Goal: Task Accomplishment & Management: Manage account settings

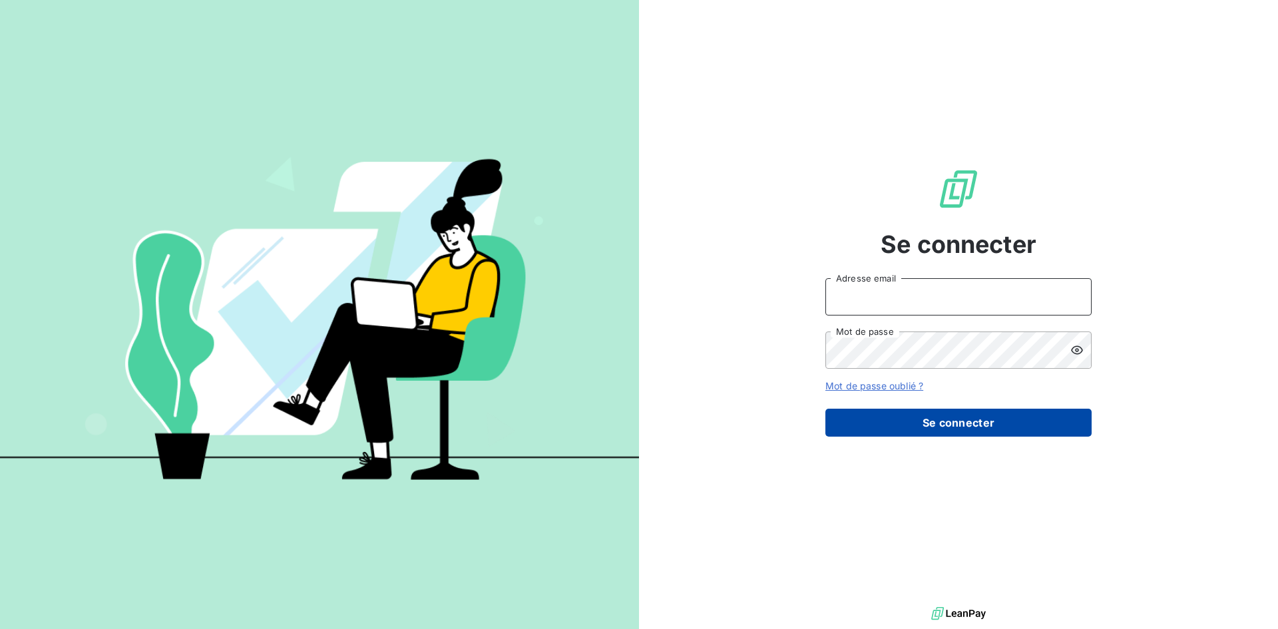
type input "[EMAIL_ADDRESS][DOMAIN_NAME]"
click at [914, 413] on button "Se connecter" at bounding box center [958, 423] width 266 height 28
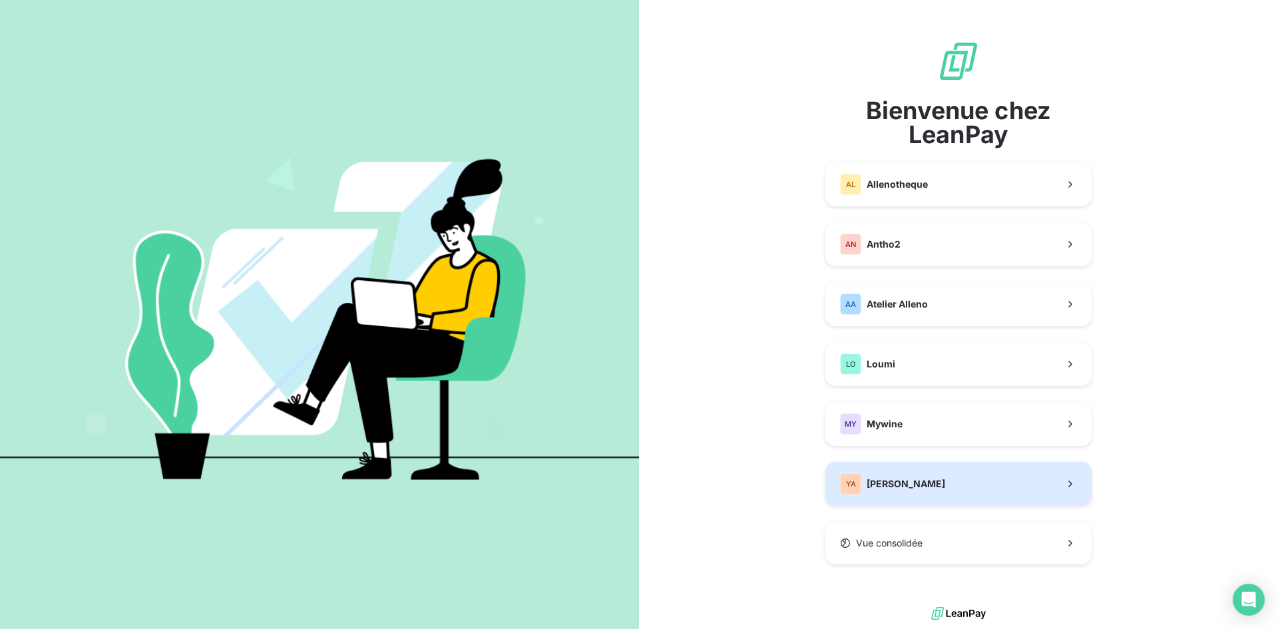
click at [932, 481] on span "[PERSON_NAME]" at bounding box center [906, 483] width 79 height 13
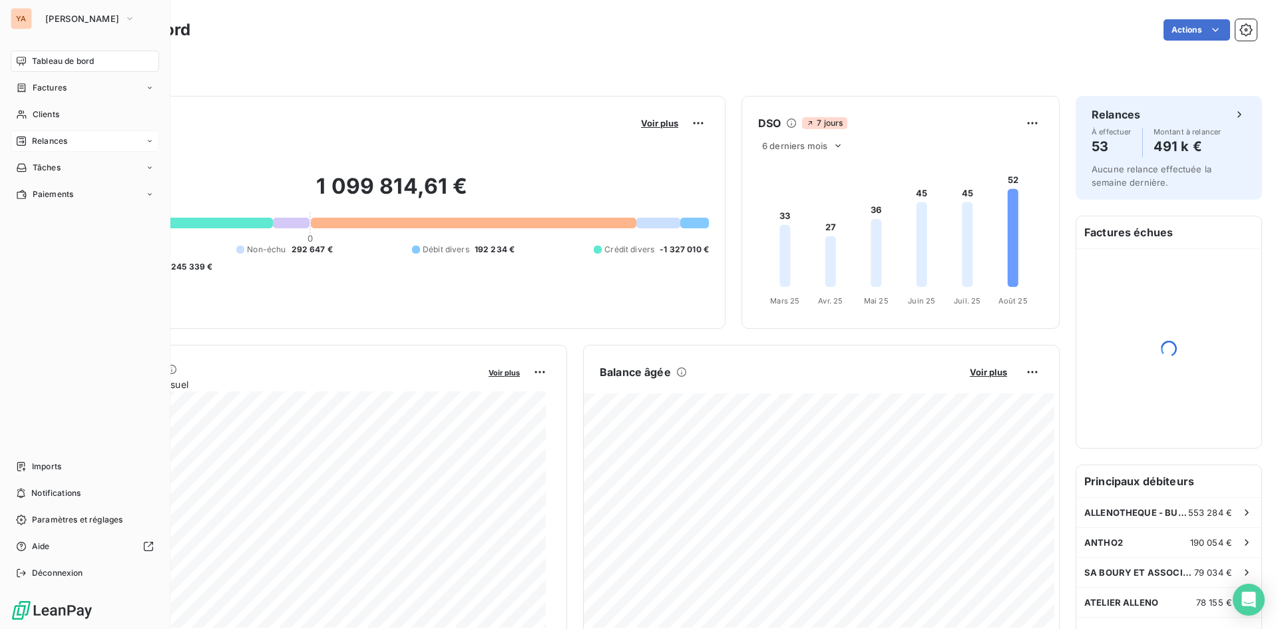
click at [39, 134] on div "Relances" at bounding box center [85, 140] width 148 height 21
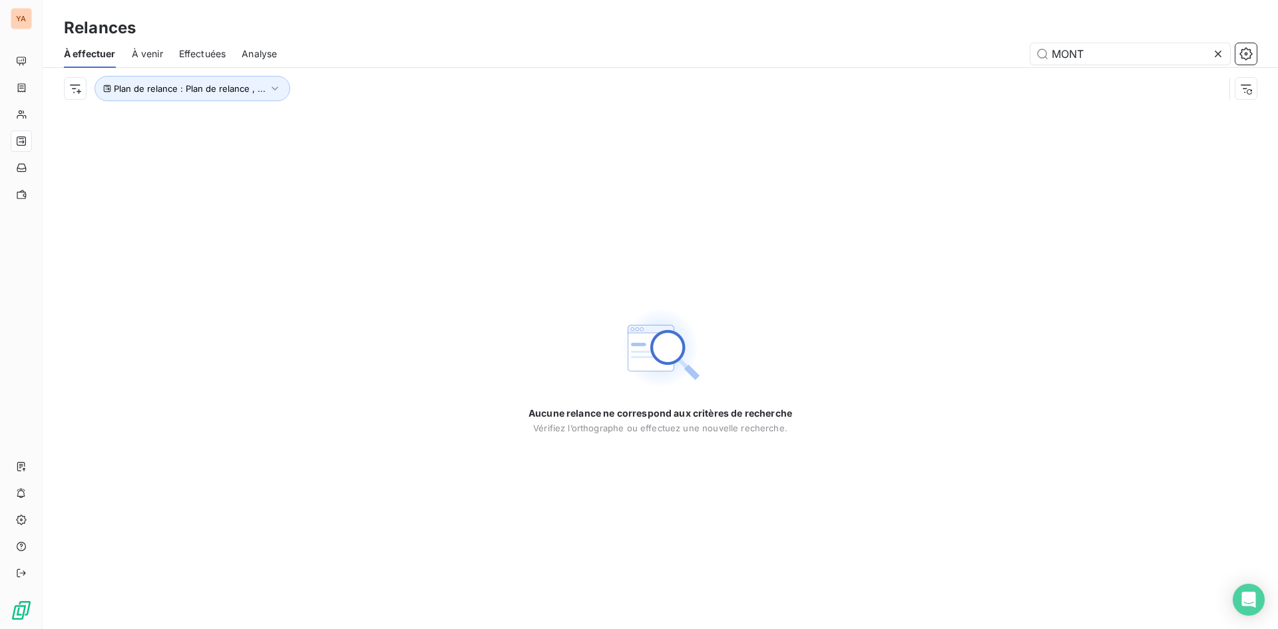
click at [1214, 57] on icon at bounding box center [1217, 53] width 13 height 13
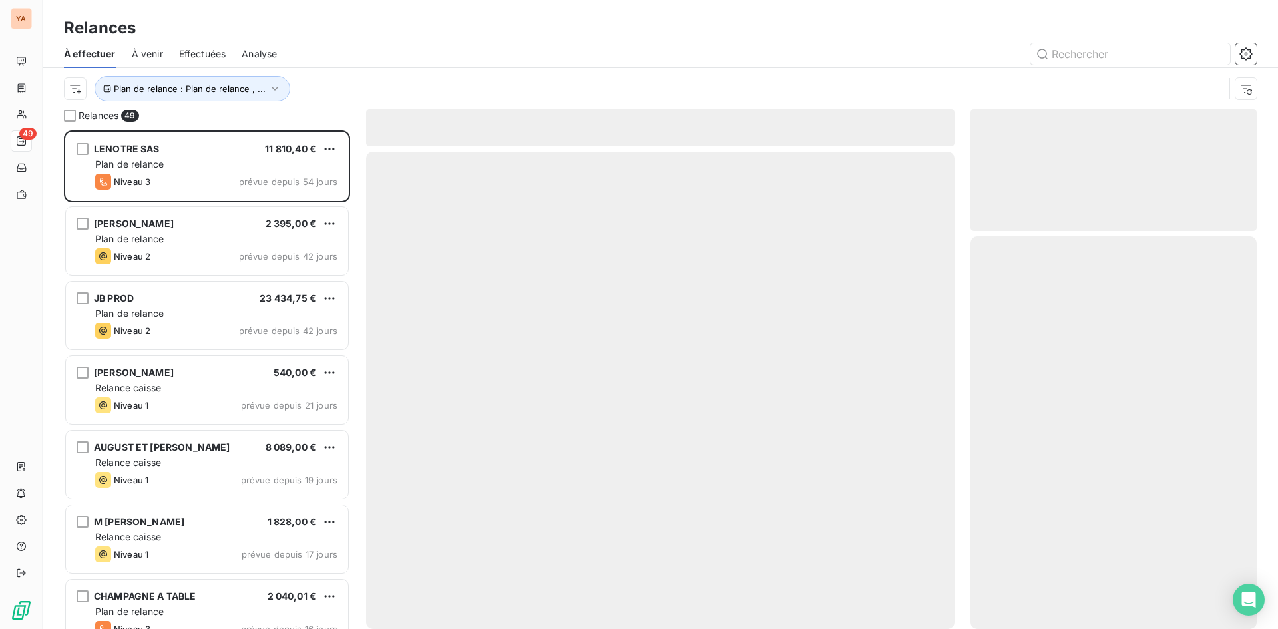
scroll to position [489, 276]
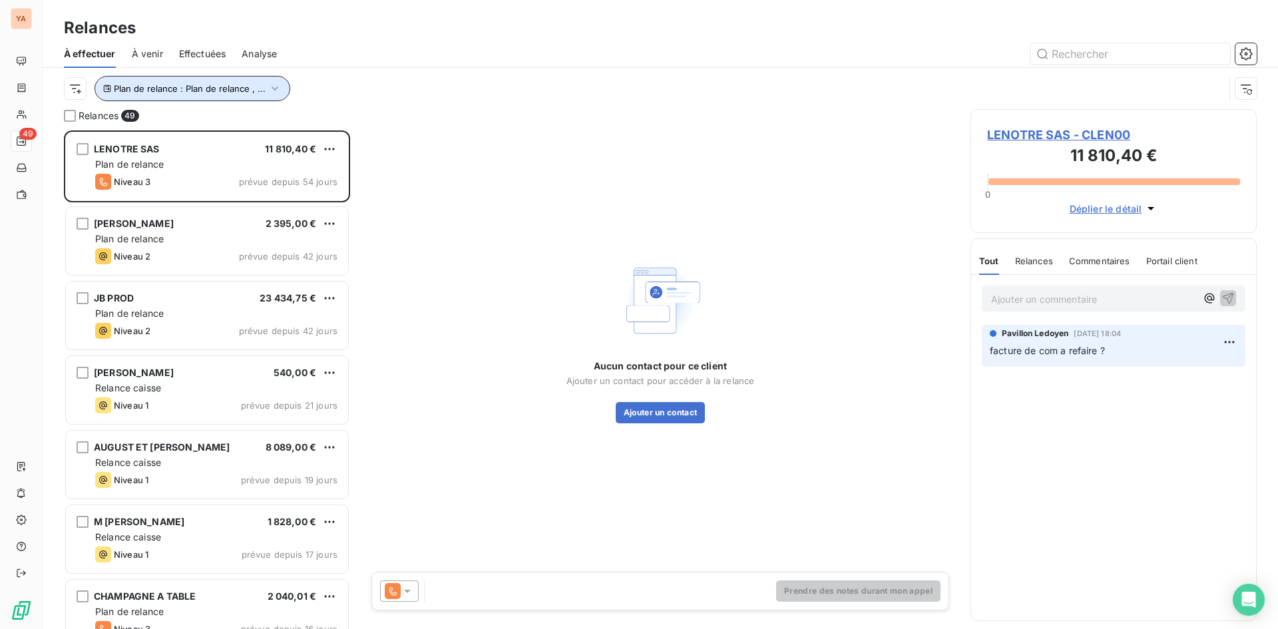
click at [258, 82] on button "Plan de relance : Plan de relance , ..." at bounding box center [193, 88] width 196 height 25
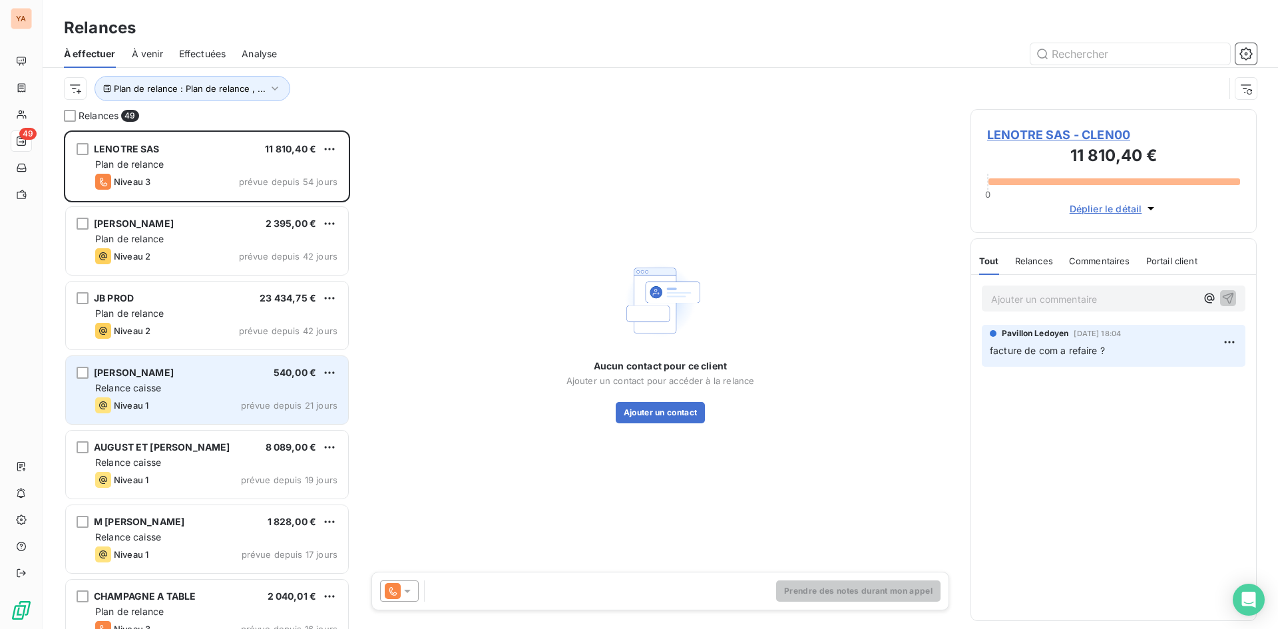
click at [207, 384] on div "Relance caisse" at bounding box center [216, 387] width 242 height 13
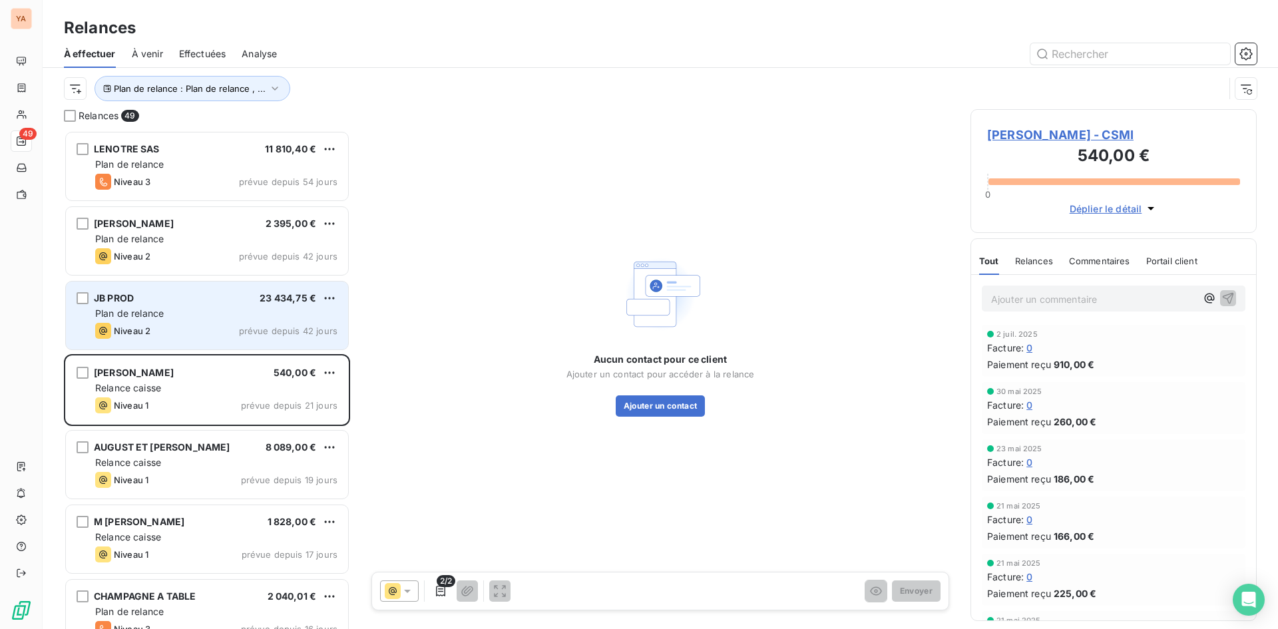
click at [246, 313] on div "Plan de relance" at bounding box center [216, 313] width 242 height 13
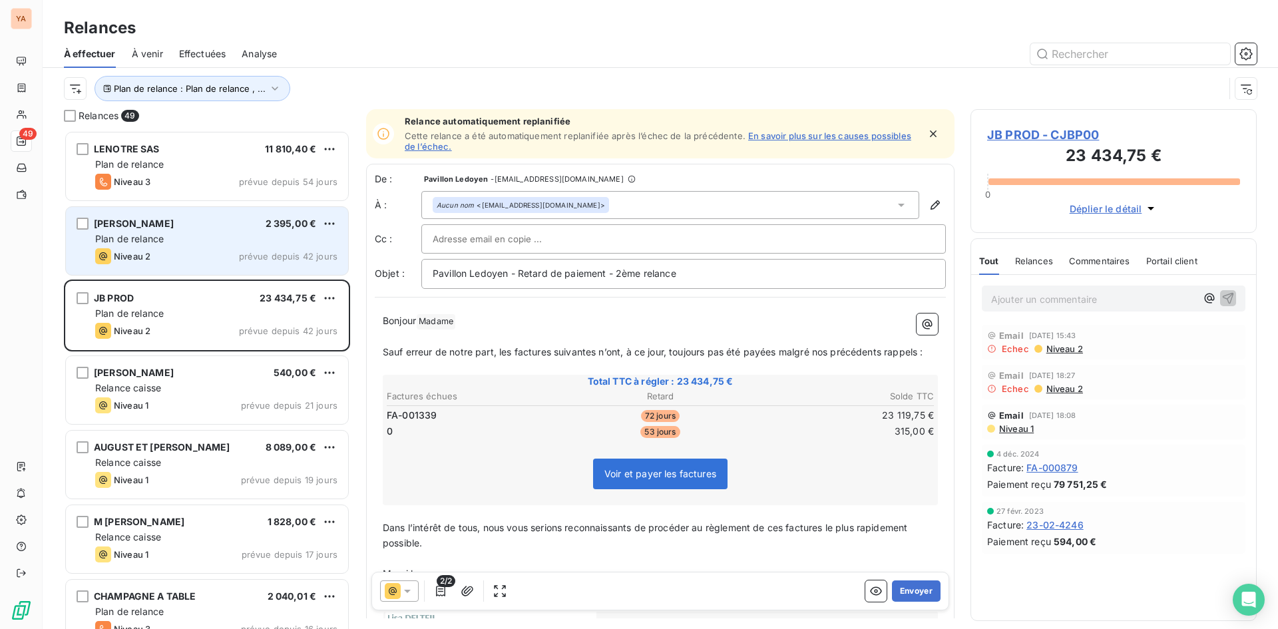
click at [164, 238] on span "Plan de relance" at bounding box center [129, 238] width 69 height 11
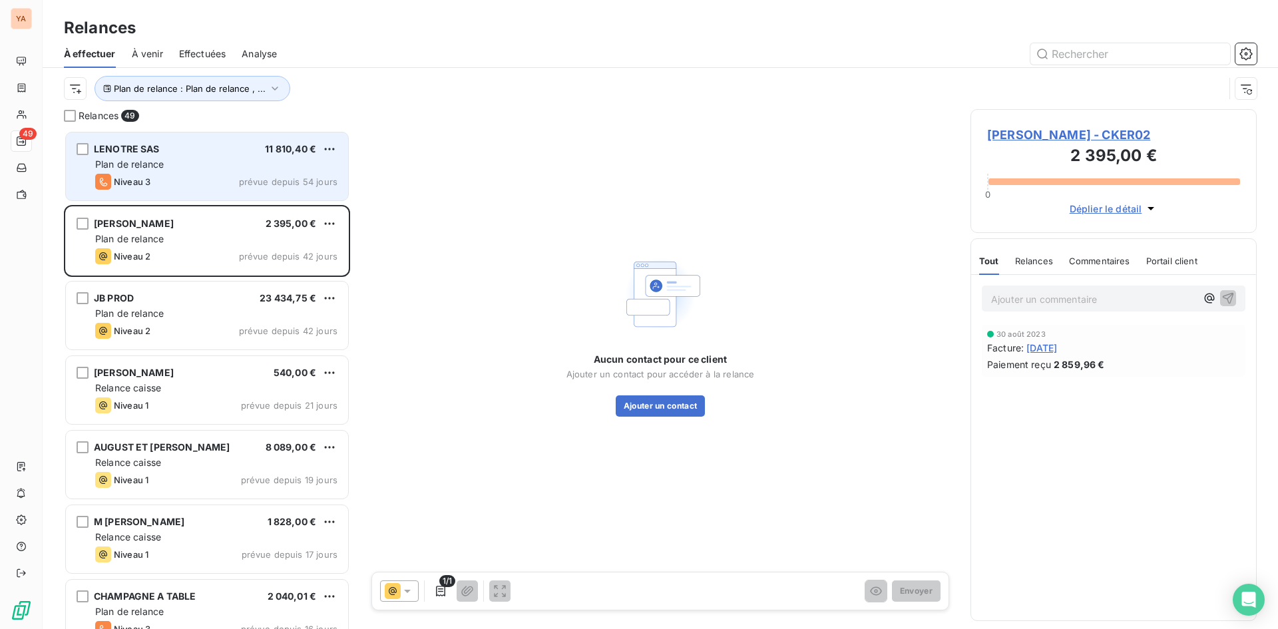
click at [213, 160] on div "Plan de relance" at bounding box center [216, 164] width 242 height 13
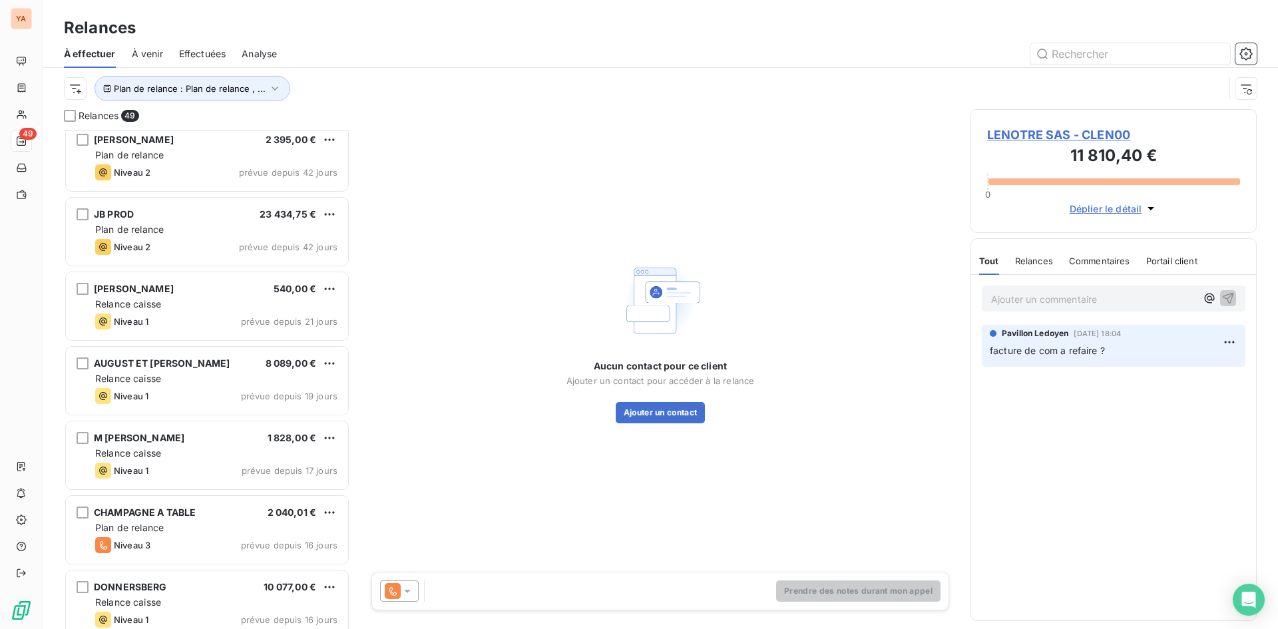
scroll to position [85, 0]
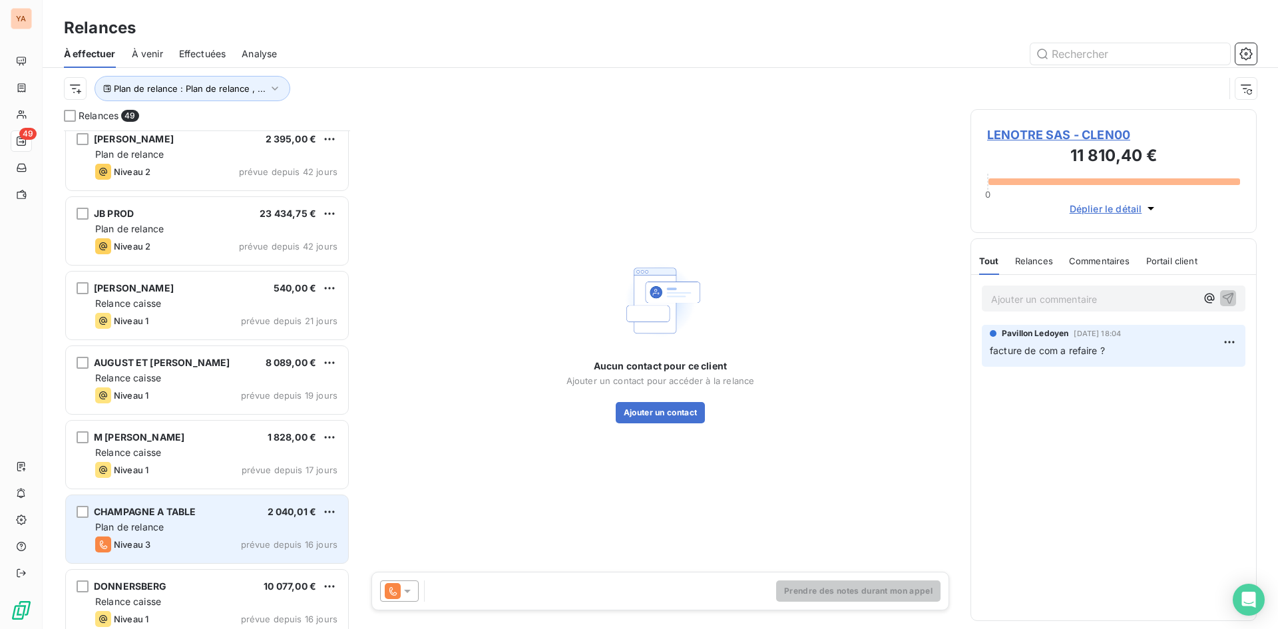
click at [208, 516] on div "CHAMPAGNE A TABLE 2 040,01 €" at bounding box center [216, 512] width 242 height 12
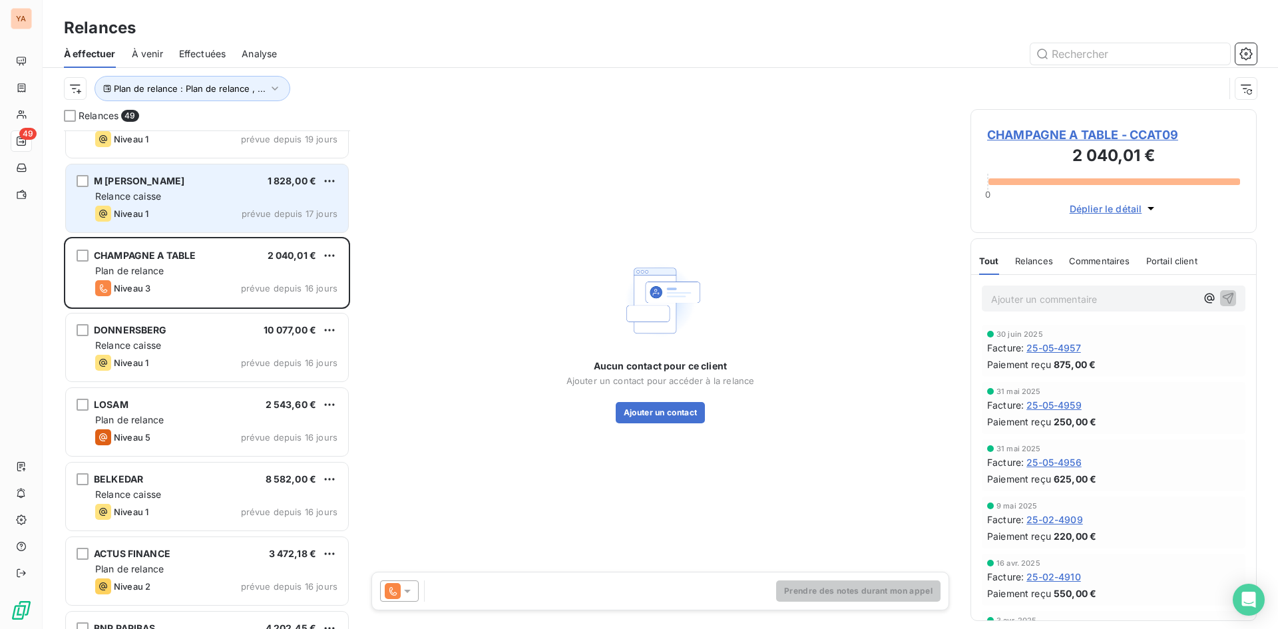
scroll to position [341, 0]
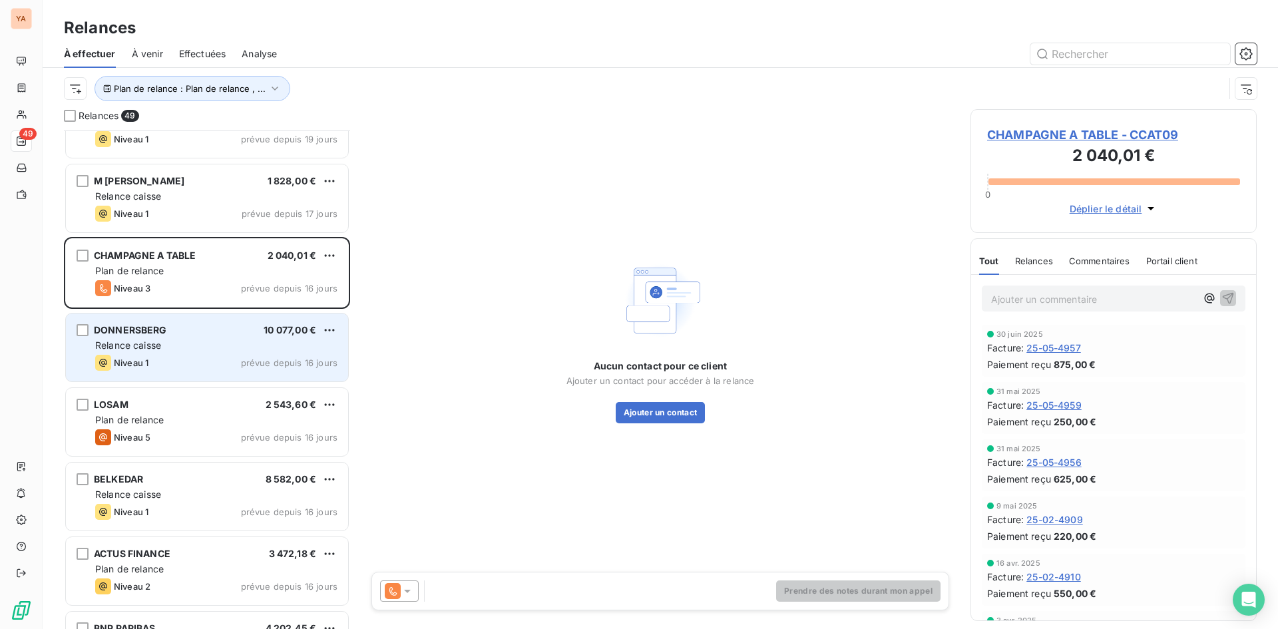
click at [246, 333] on div "DONNERSBERG 10 077,00 €" at bounding box center [216, 330] width 242 height 12
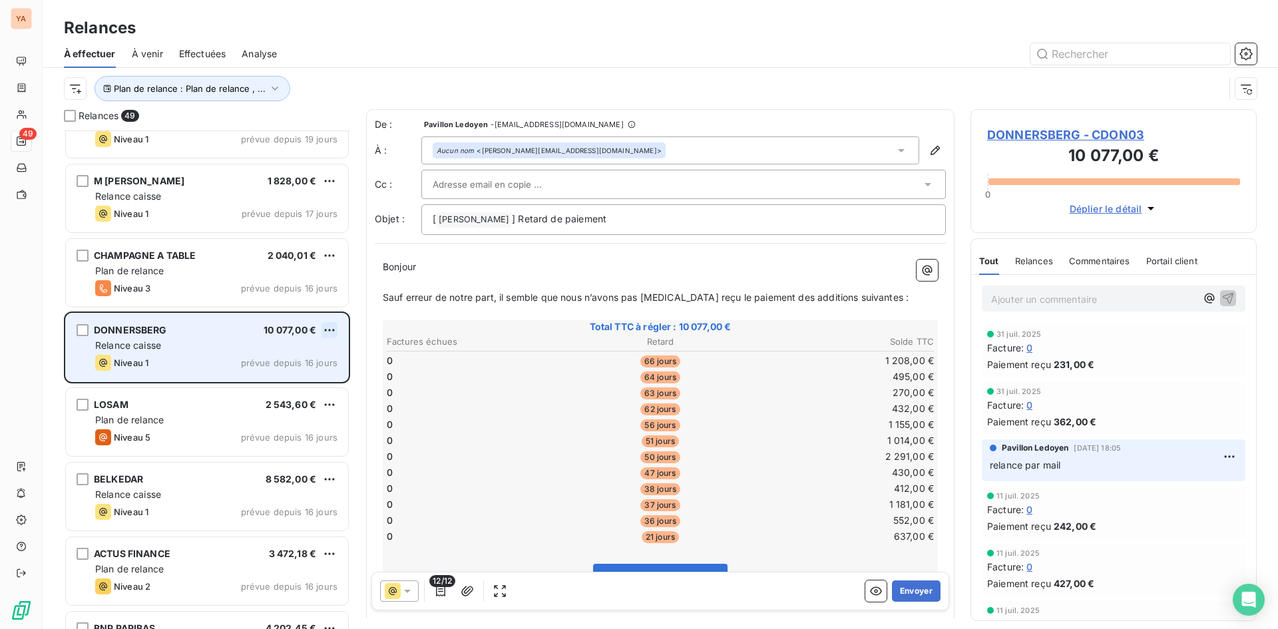
click at [329, 328] on html "YA 49 Relances À effectuer À venir Effectuées Analyse Plan de relance : Plan de…" at bounding box center [639, 314] width 1278 height 629
click at [269, 377] on div "Passer cette action" at bounding box center [271, 380] width 119 height 21
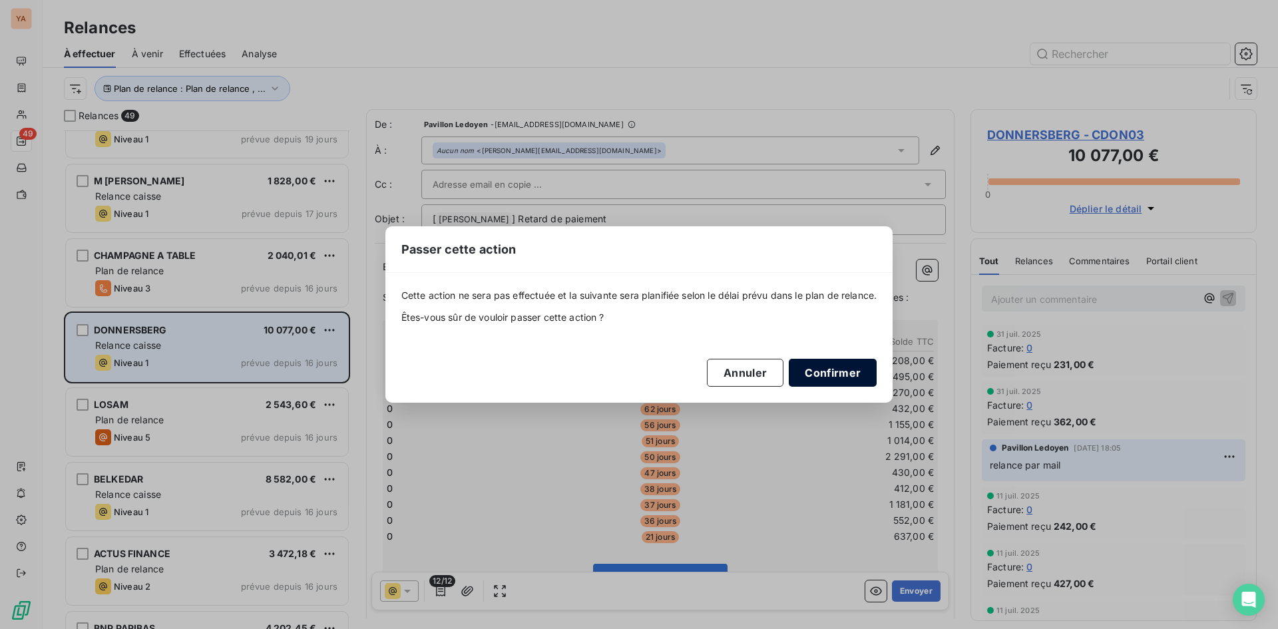
click at [841, 375] on button "Confirmer" at bounding box center [833, 373] width 88 height 28
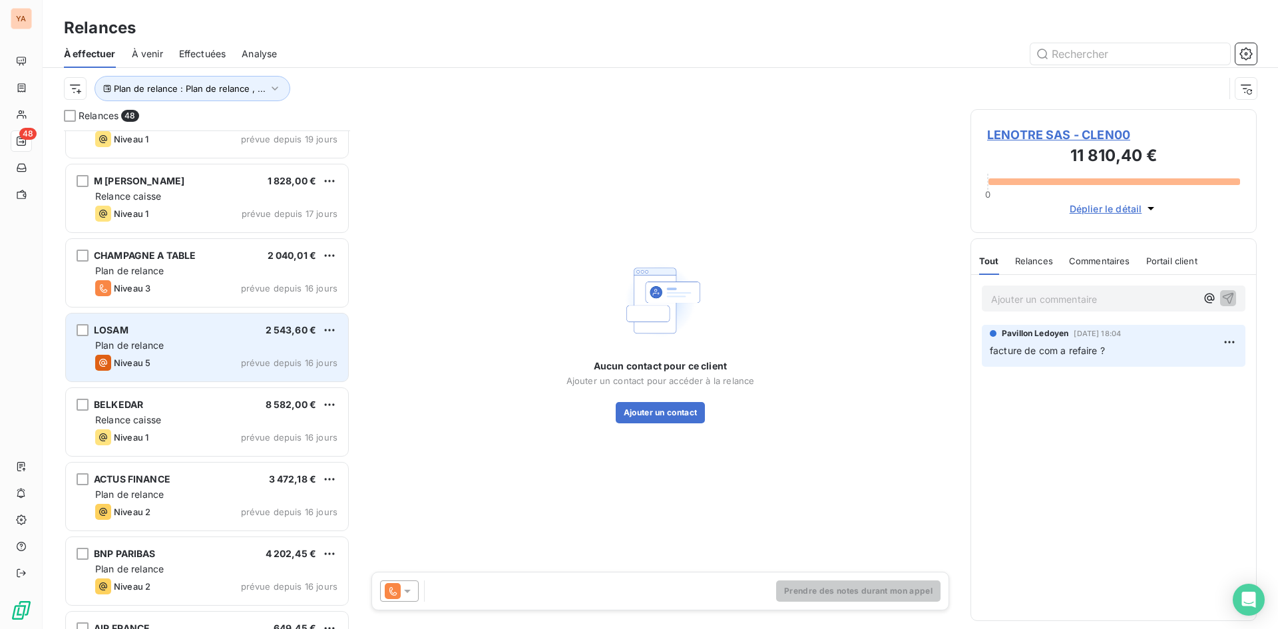
click at [252, 336] on div "LOSAM 2 543,60 € Plan de relance Niveau 5 prévue depuis 16 jours" at bounding box center [207, 347] width 282 height 68
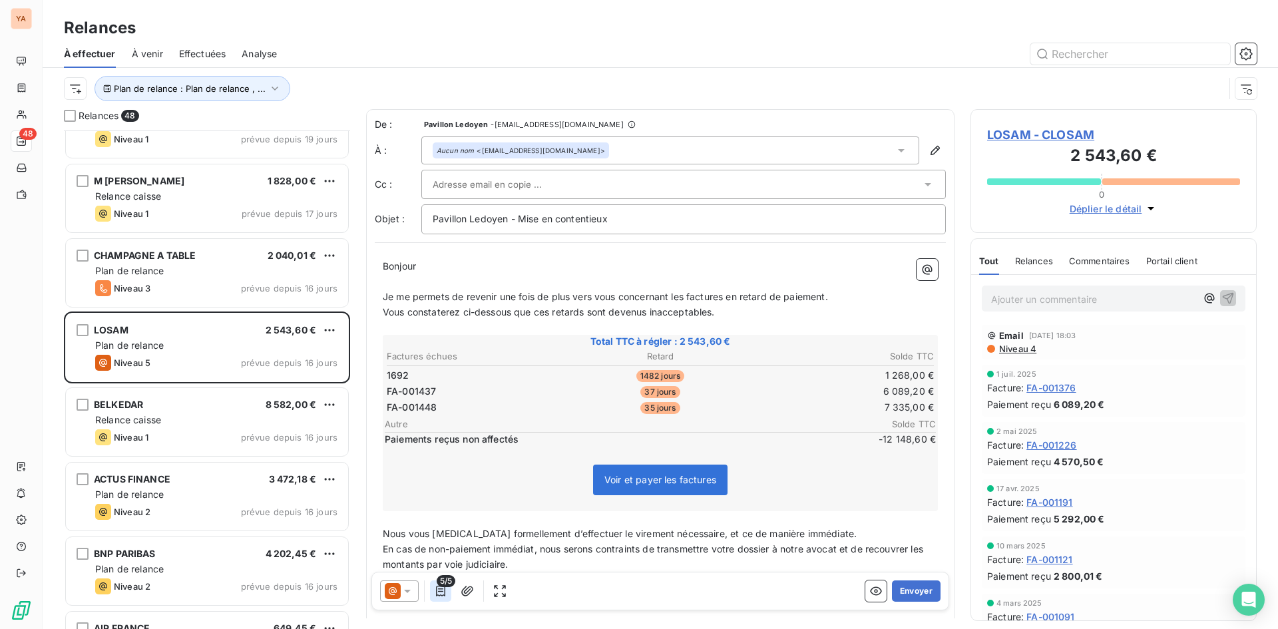
click at [439, 590] on icon "button" at bounding box center [440, 590] width 13 height 13
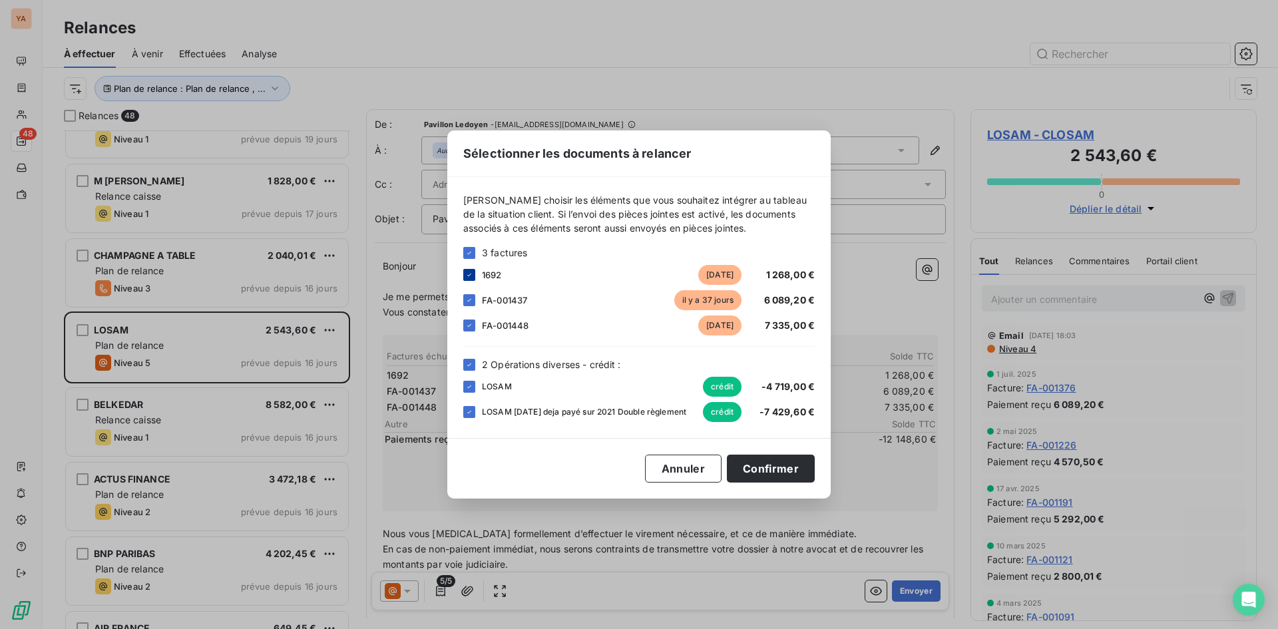
click at [467, 272] on icon at bounding box center [469, 275] width 8 height 8
click at [470, 385] on icon at bounding box center [469, 386] width 4 height 3
click at [470, 411] on icon at bounding box center [469, 412] width 8 height 8
click at [779, 464] on button "Confirmer" at bounding box center [771, 469] width 88 height 28
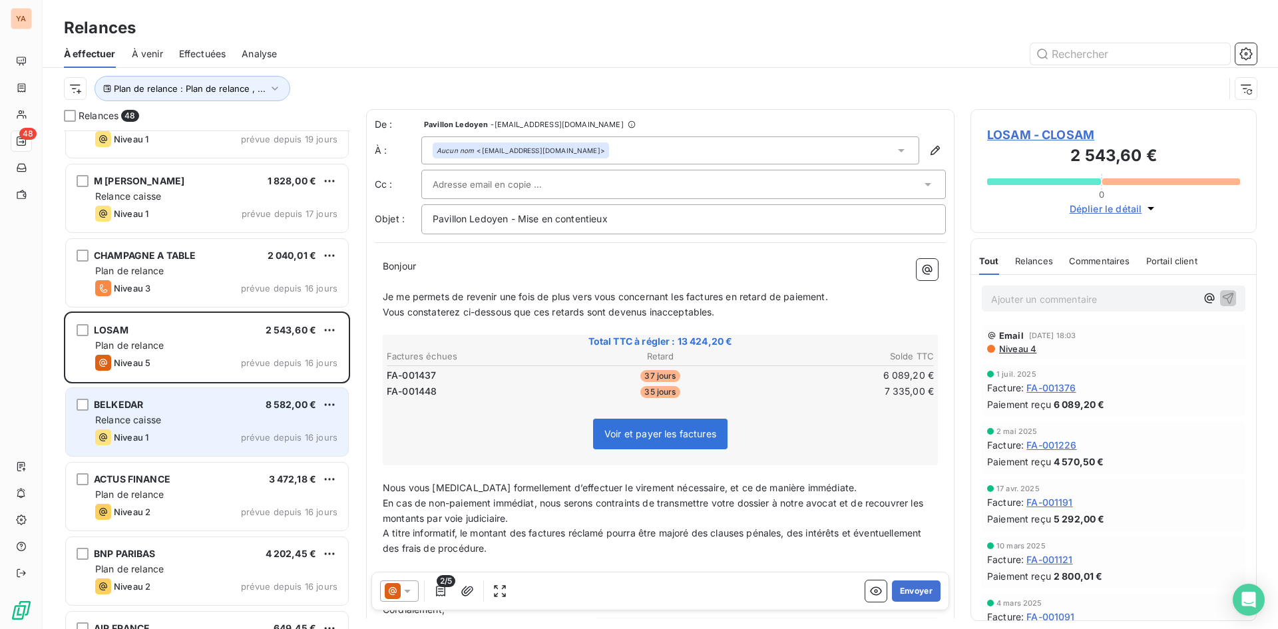
click at [239, 411] on div "BELKEDAR 8 582,00 € Relance caisse Niveau 1 prévue depuis 16 jours" at bounding box center [207, 422] width 282 height 68
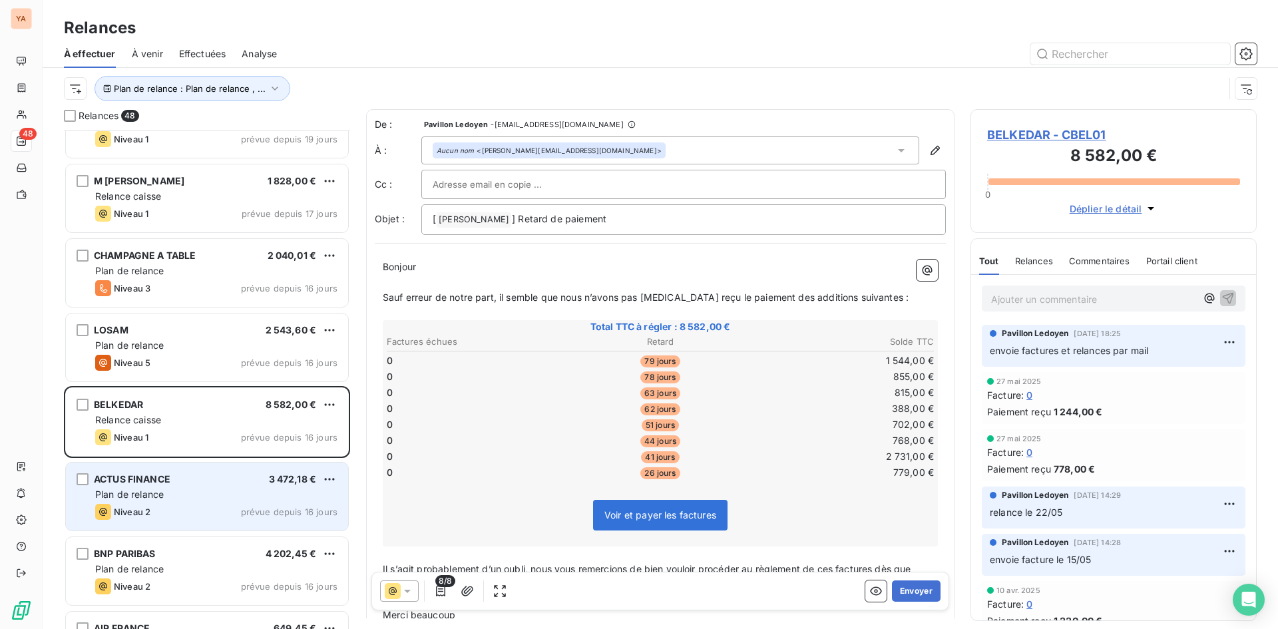
click at [201, 497] on div "Plan de relance" at bounding box center [216, 494] width 242 height 13
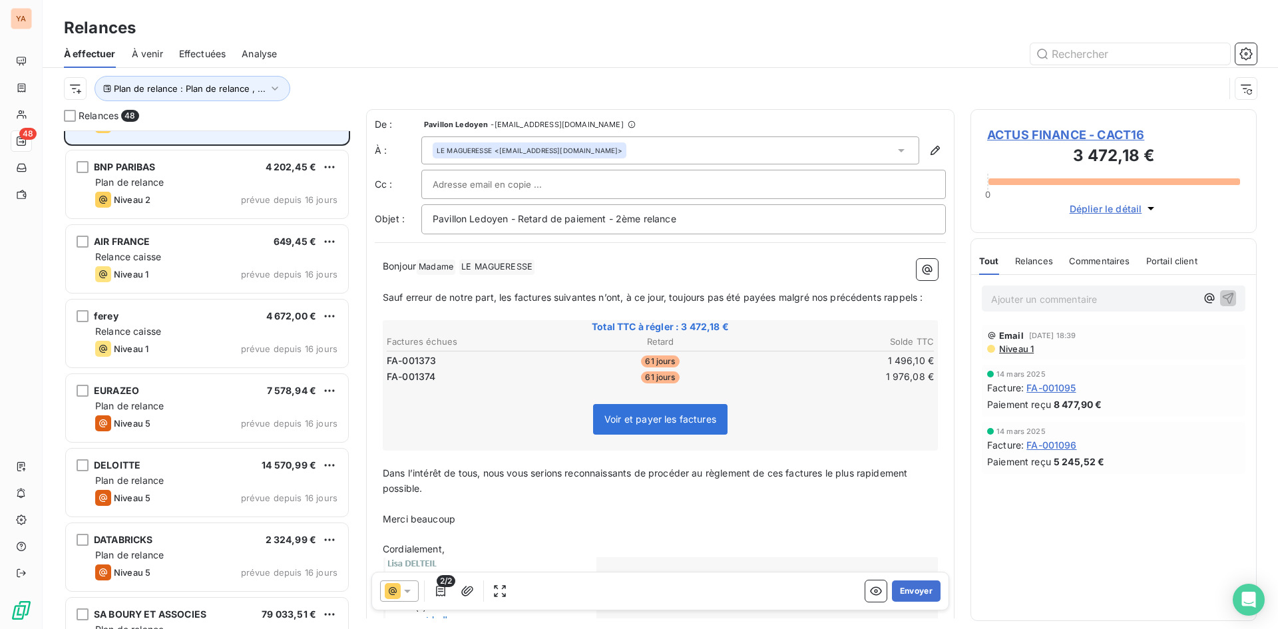
scroll to position [729, 0]
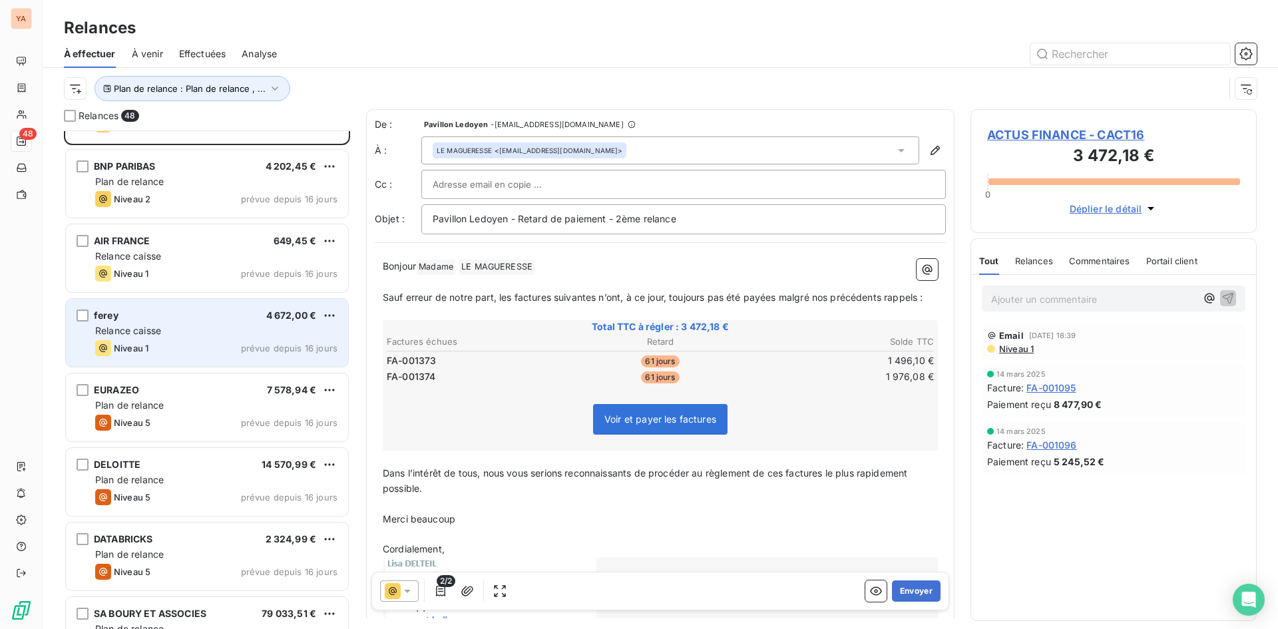
click at [246, 313] on div "ferey 4 672,00 €" at bounding box center [216, 315] width 242 height 12
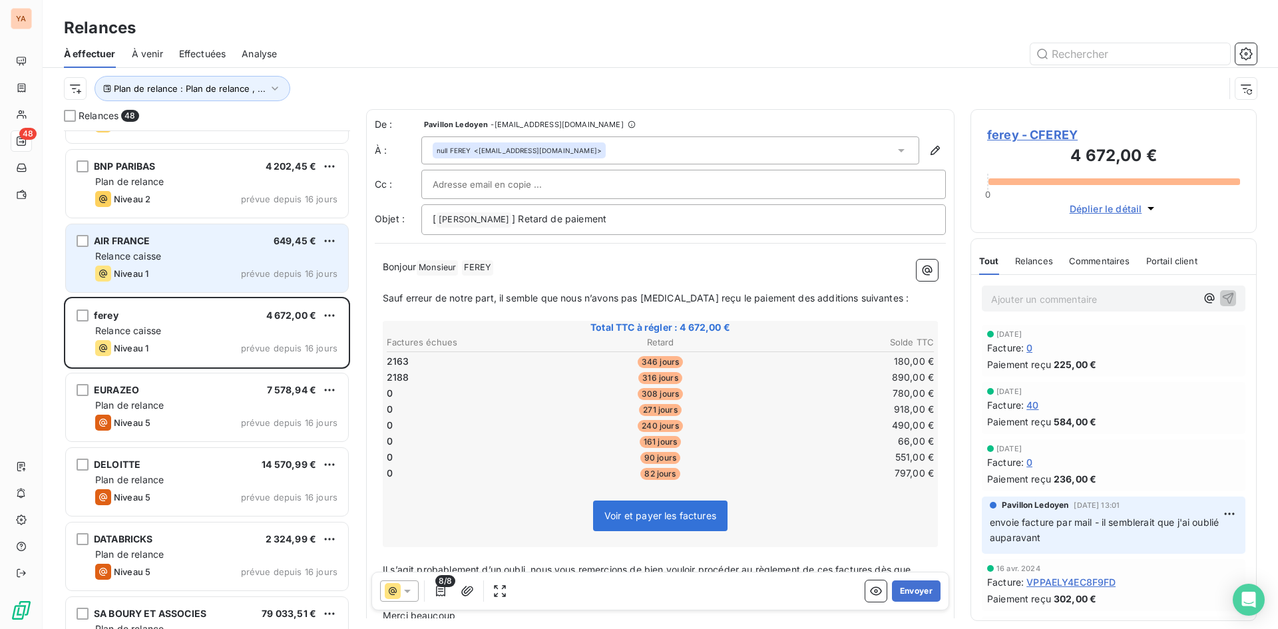
click at [212, 238] on div "AIR FRANCE 649,45 €" at bounding box center [216, 241] width 242 height 12
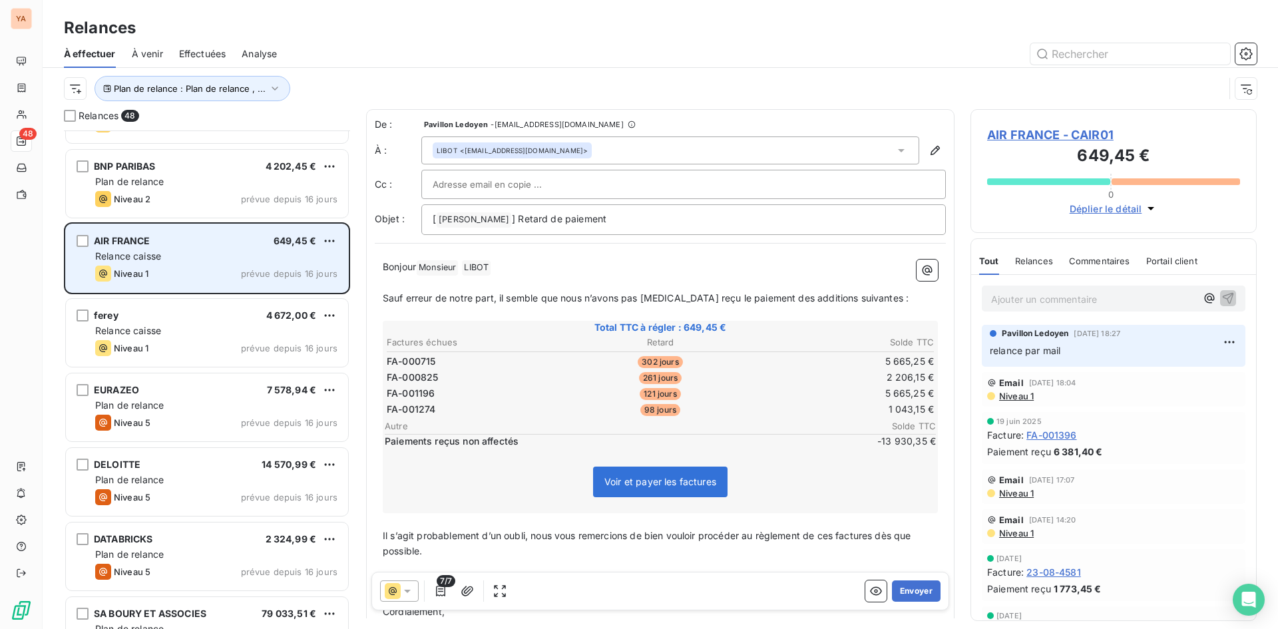
click at [212, 238] on div "AIR FRANCE 649,45 €" at bounding box center [216, 241] width 242 height 12
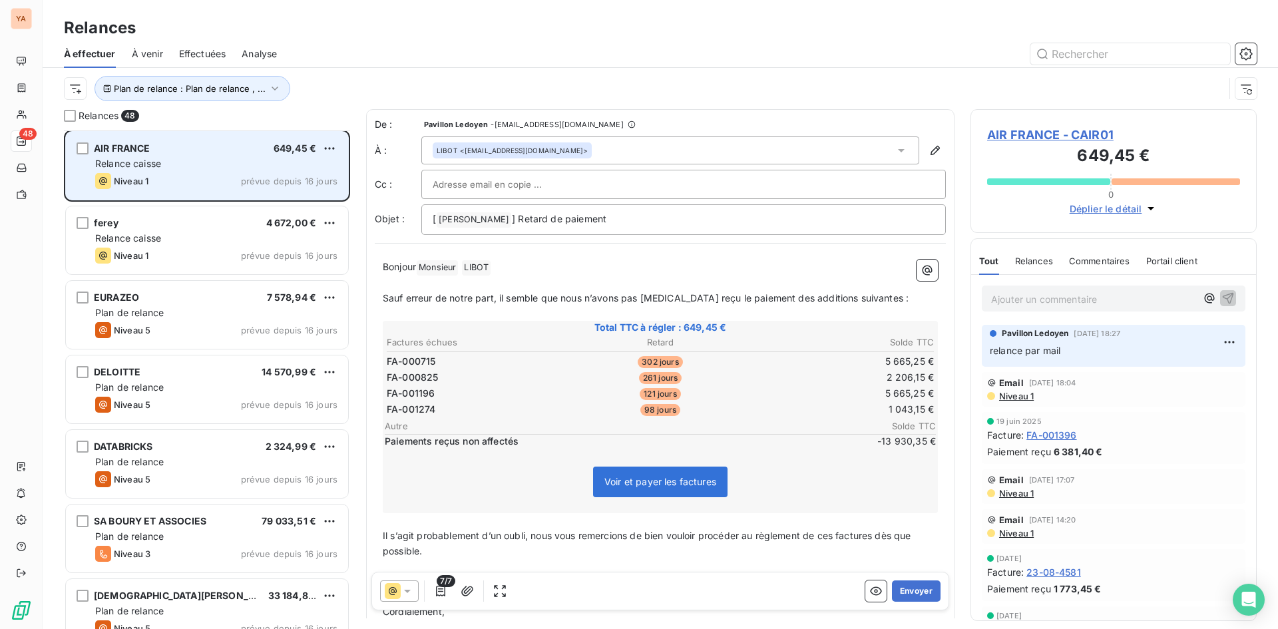
scroll to position [822, 0]
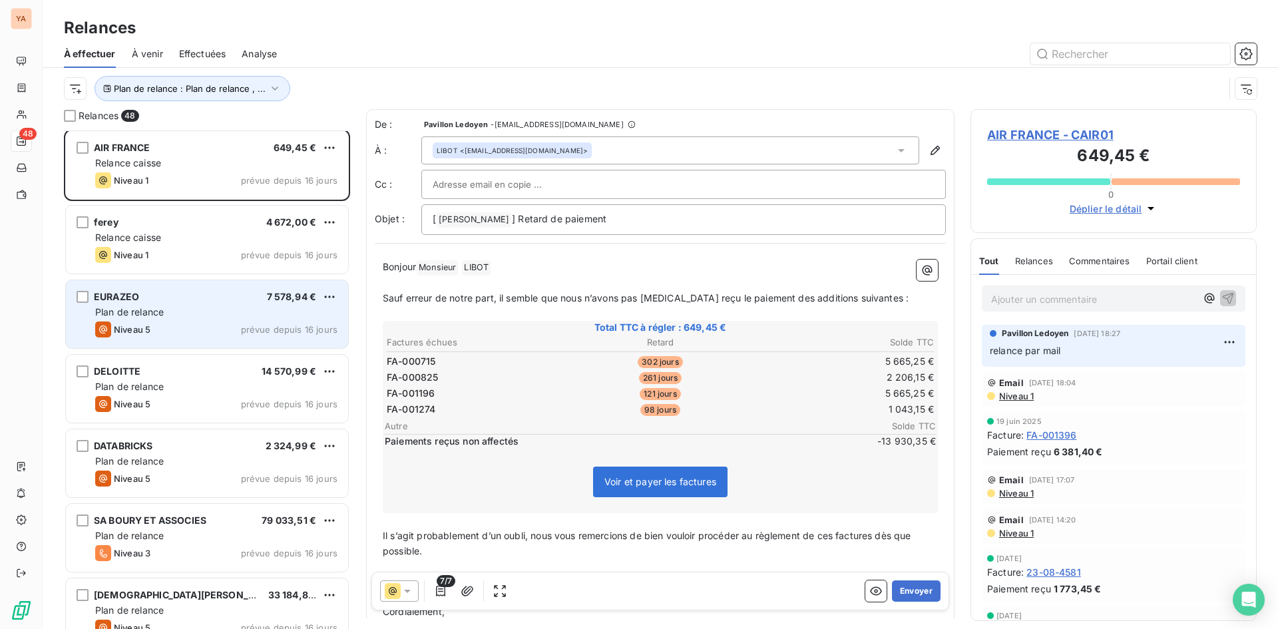
click at [188, 318] on div "Plan de relance" at bounding box center [216, 312] width 242 height 13
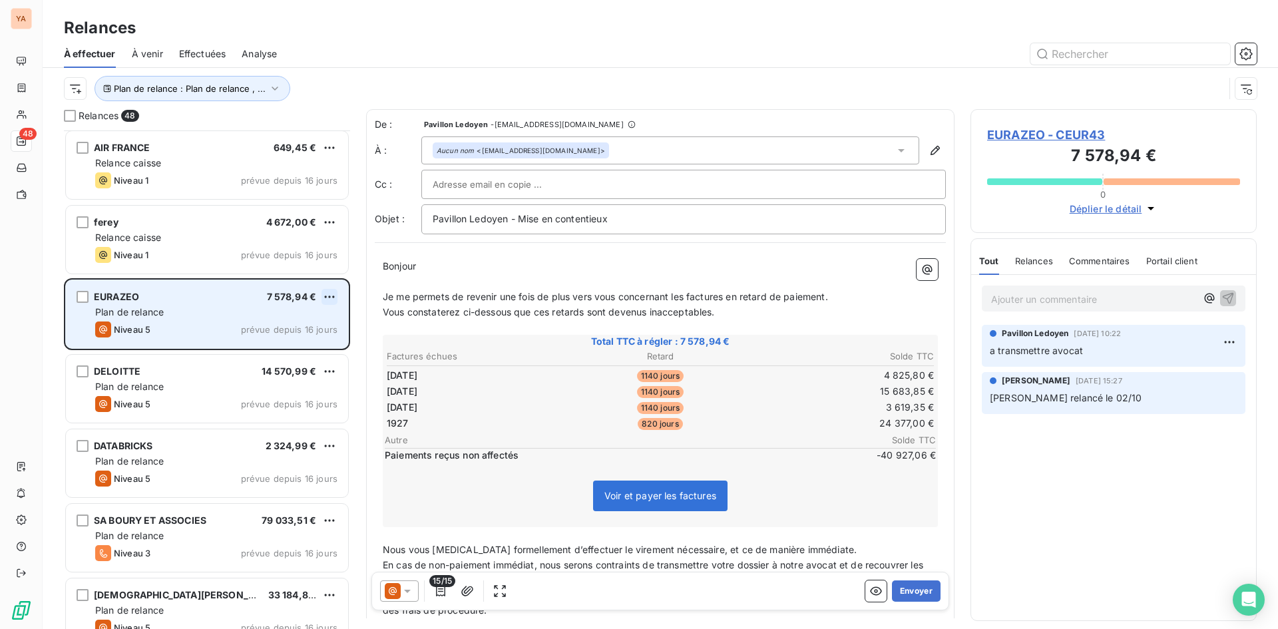
click at [331, 296] on html "YA 48 Relances À effectuer À venir Effectuées Analyse Plan de relance : Plan de…" at bounding box center [639, 314] width 1278 height 629
click at [286, 345] on div "Passer cette action" at bounding box center [271, 347] width 119 height 21
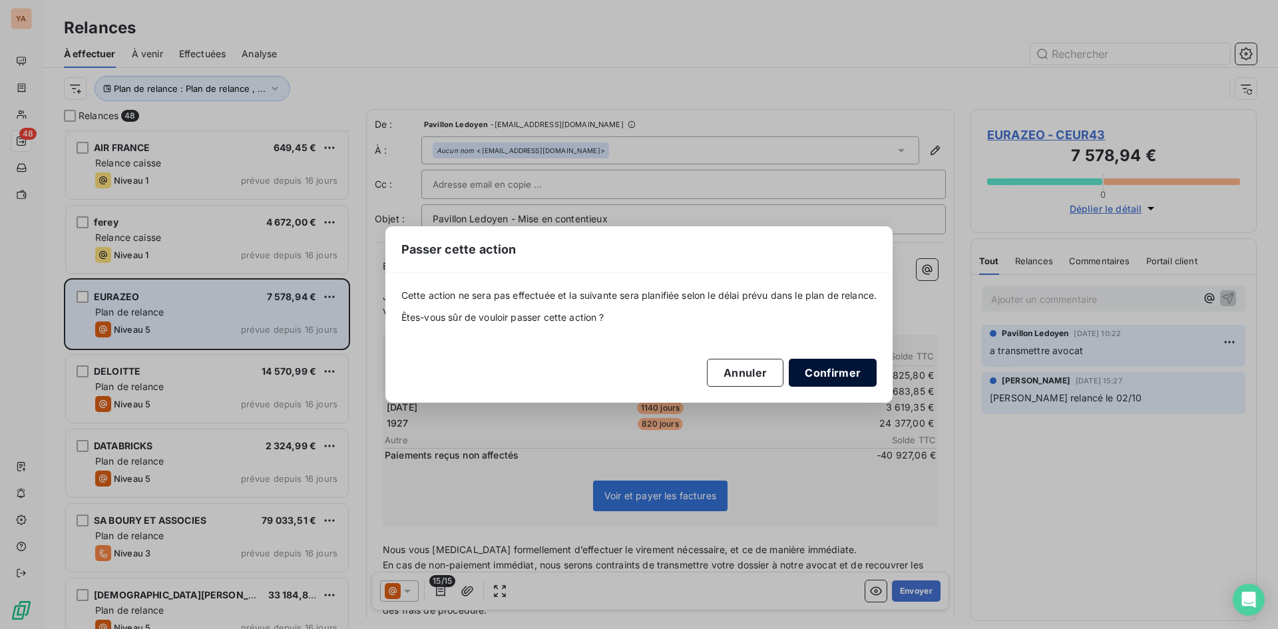
click at [828, 380] on button "Confirmer" at bounding box center [833, 373] width 88 height 28
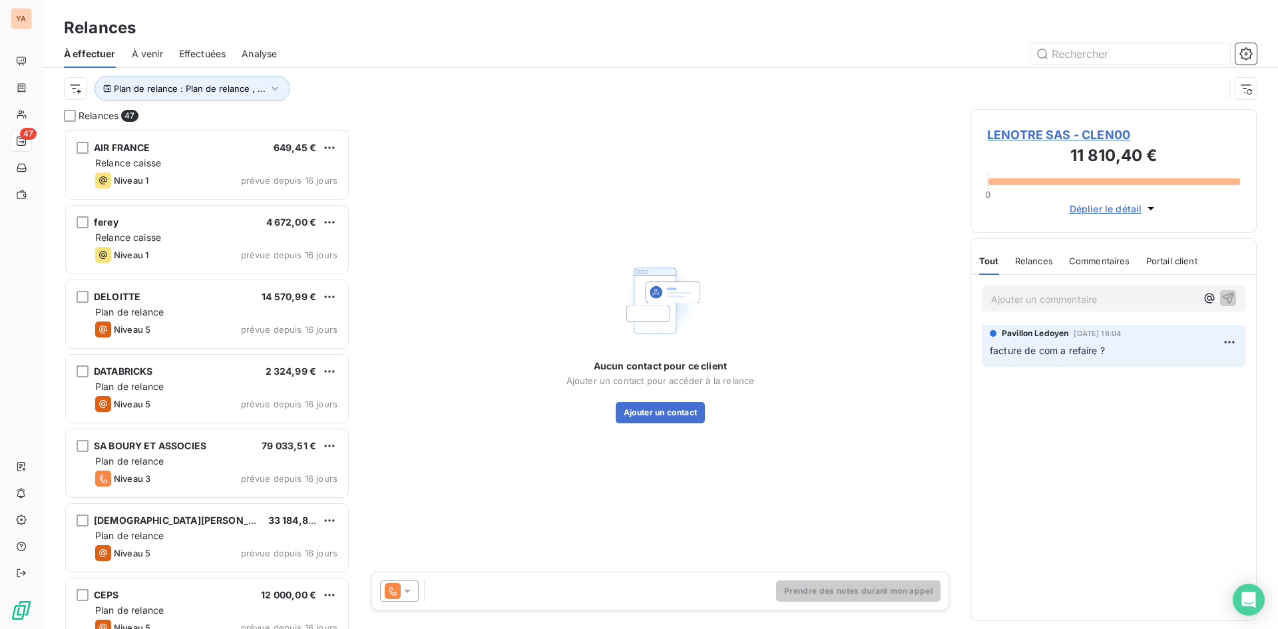
click at [184, 300] on div "DELOITTE 14 570,99 €" at bounding box center [216, 297] width 242 height 12
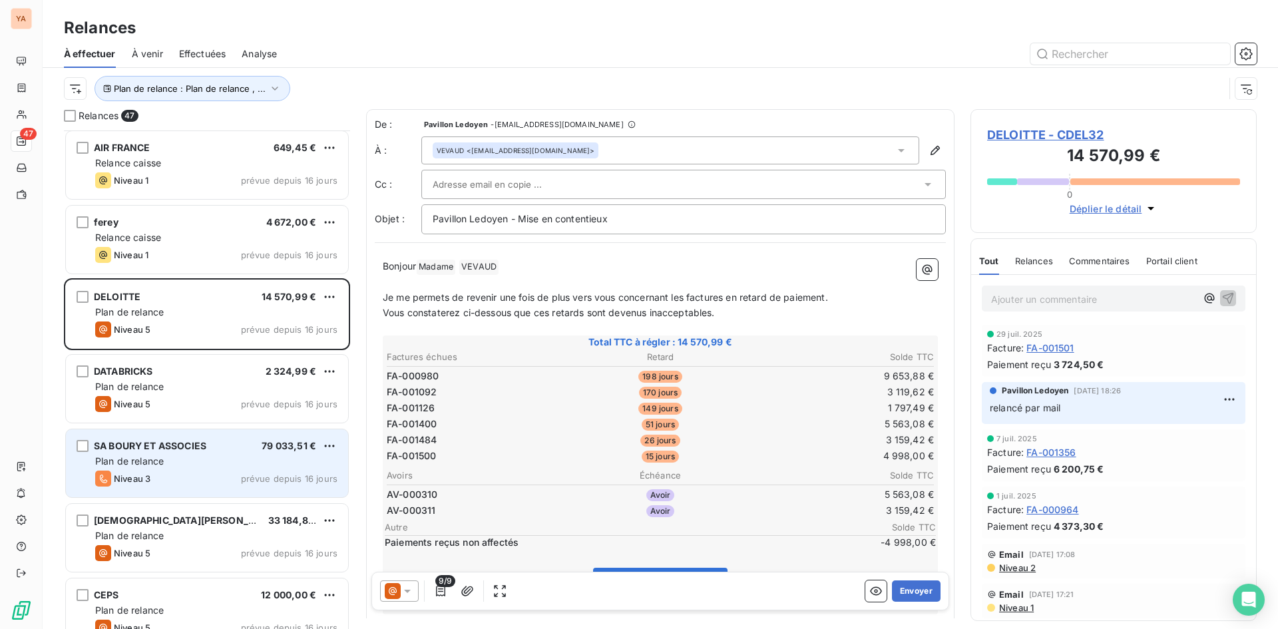
click at [206, 455] on div "Plan de relance" at bounding box center [216, 461] width 242 height 13
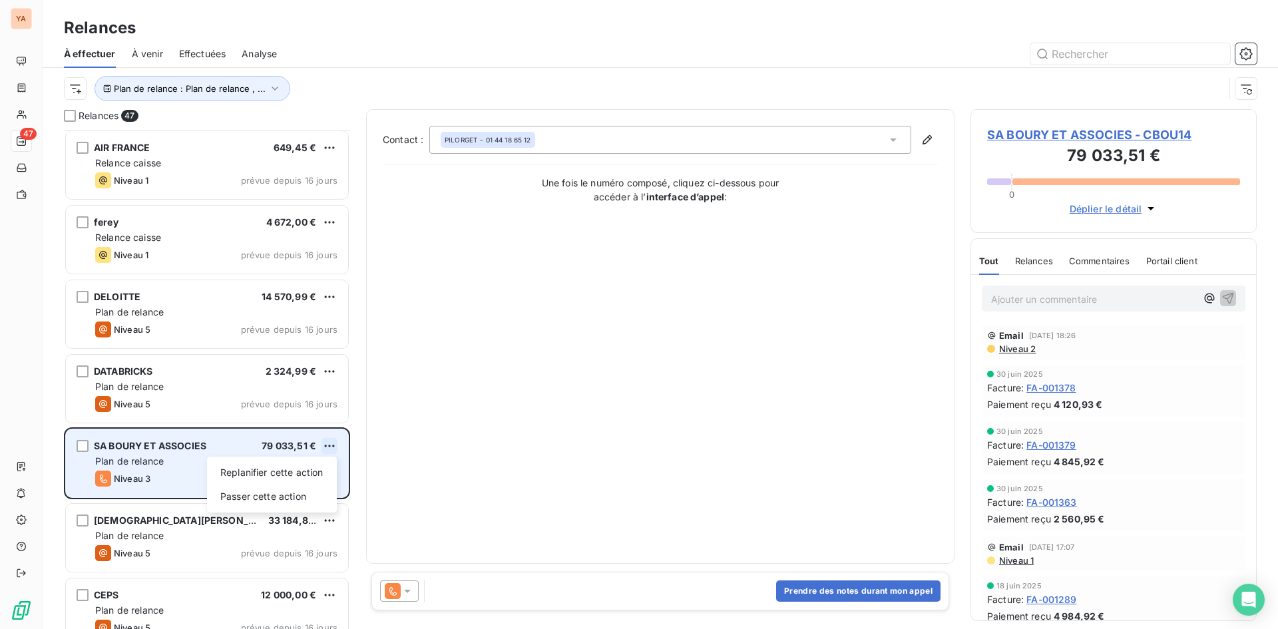
click at [325, 445] on html "YA 47 Relances À effectuer À venir Effectuées Analyse Plan de relance : Plan de…" at bounding box center [639, 314] width 1278 height 629
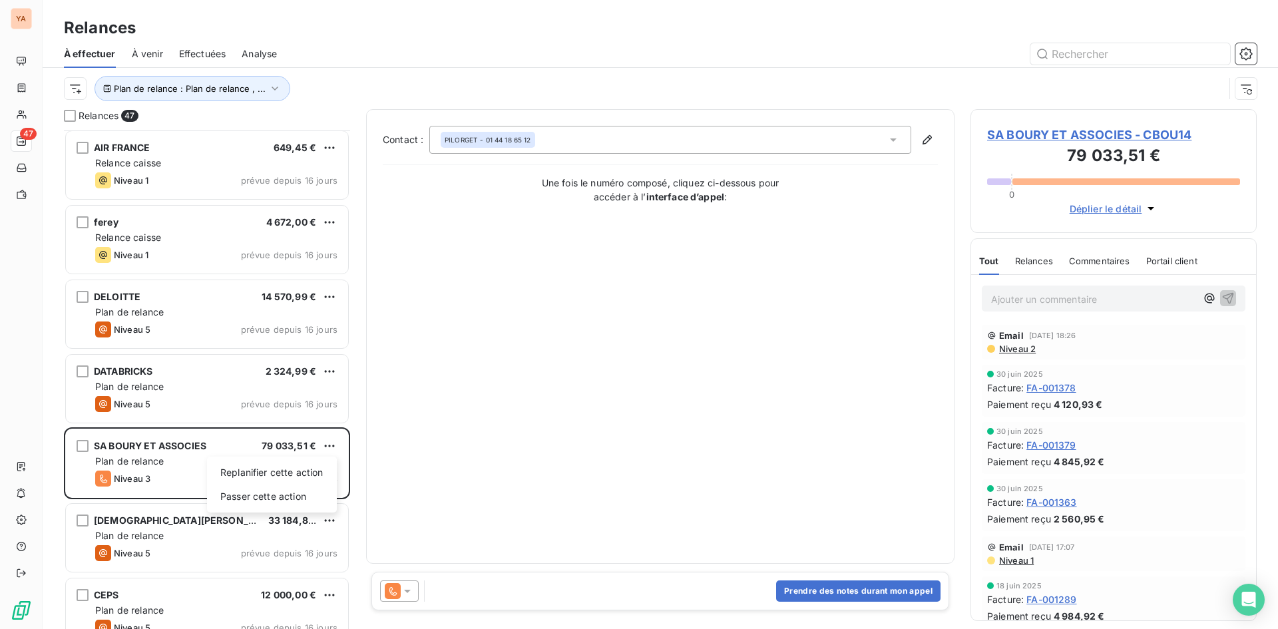
click at [405, 590] on html "YA 47 Relances À effectuer À venir Effectuées Analyse Plan de relance : Plan de…" at bounding box center [639, 314] width 1278 height 629
click at [395, 591] on icon at bounding box center [393, 591] width 16 height 16
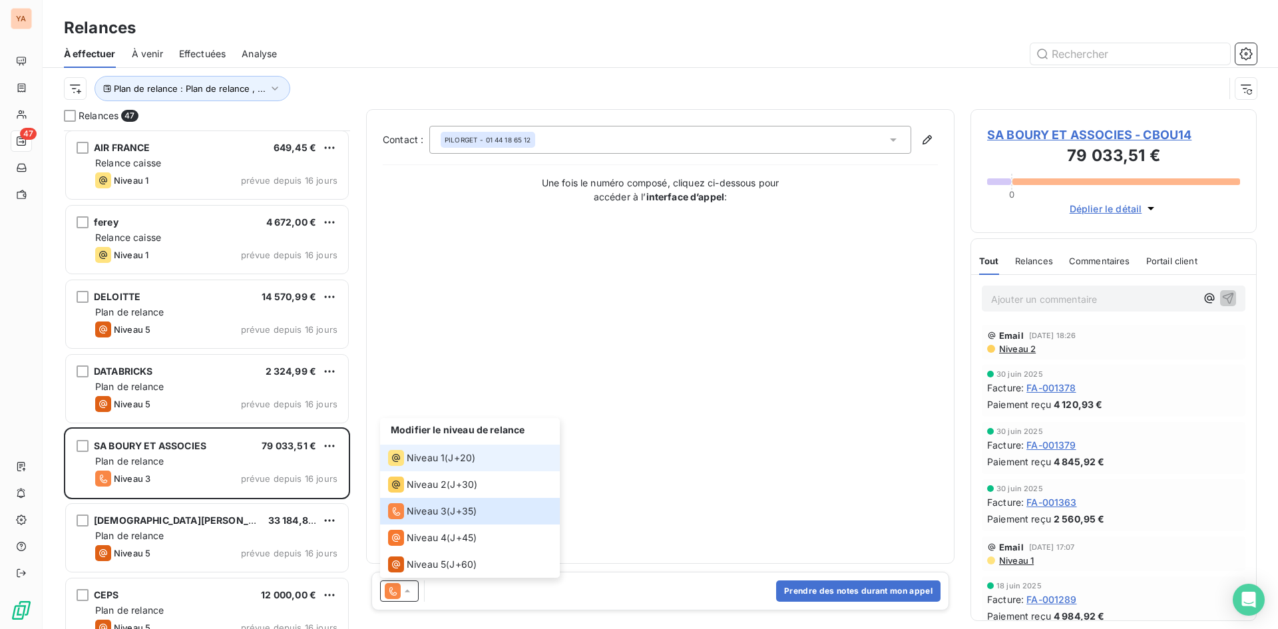
click at [453, 462] on span "J+20 )" at bounding box center [461, 457] width 27 height 13
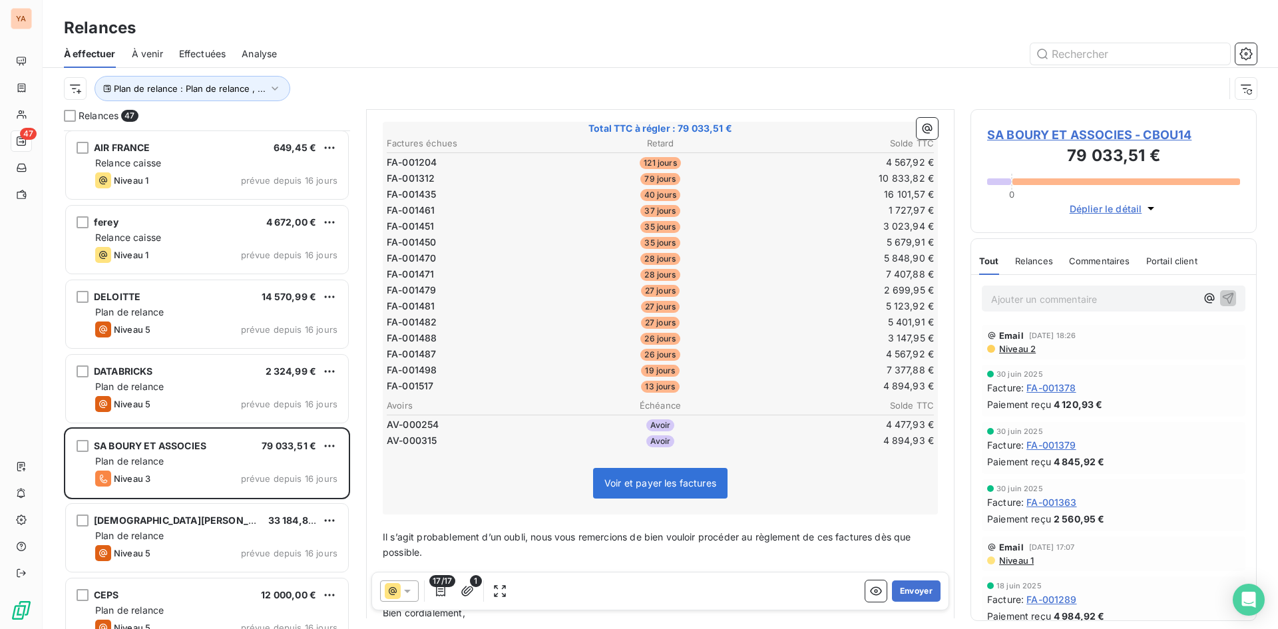
scroll to position [200, 0]
click at [434, 587] on icon "button" at bounding box center [440, 590] width 13 height 13
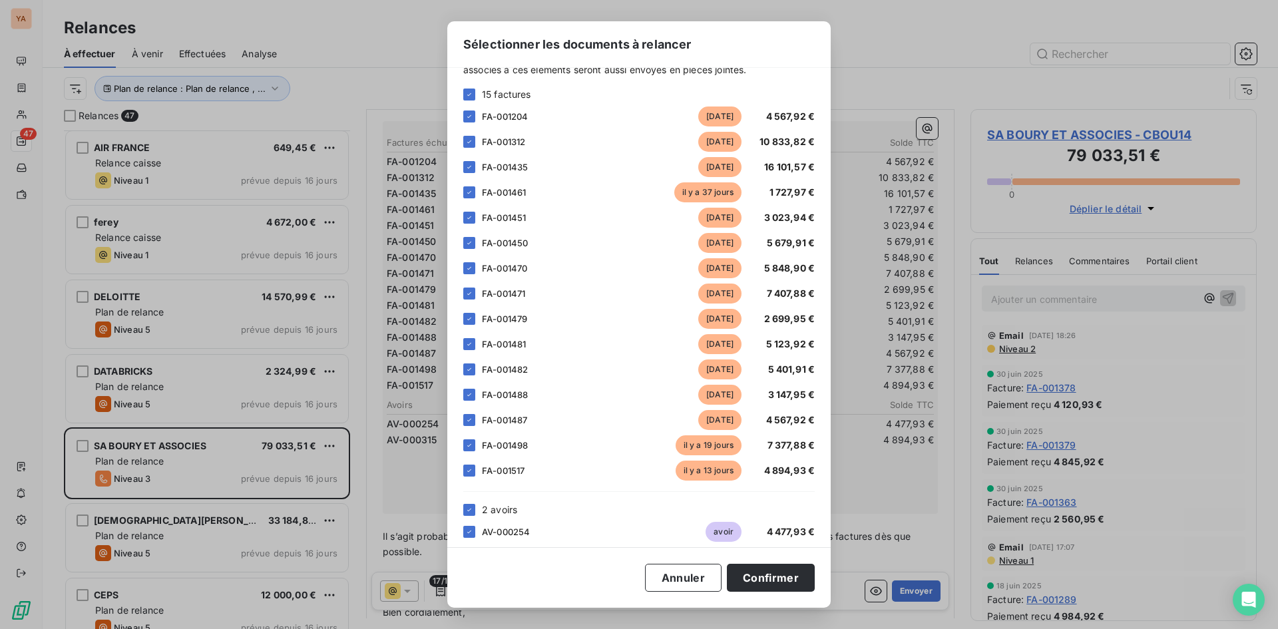
scroll to position [85, 0]
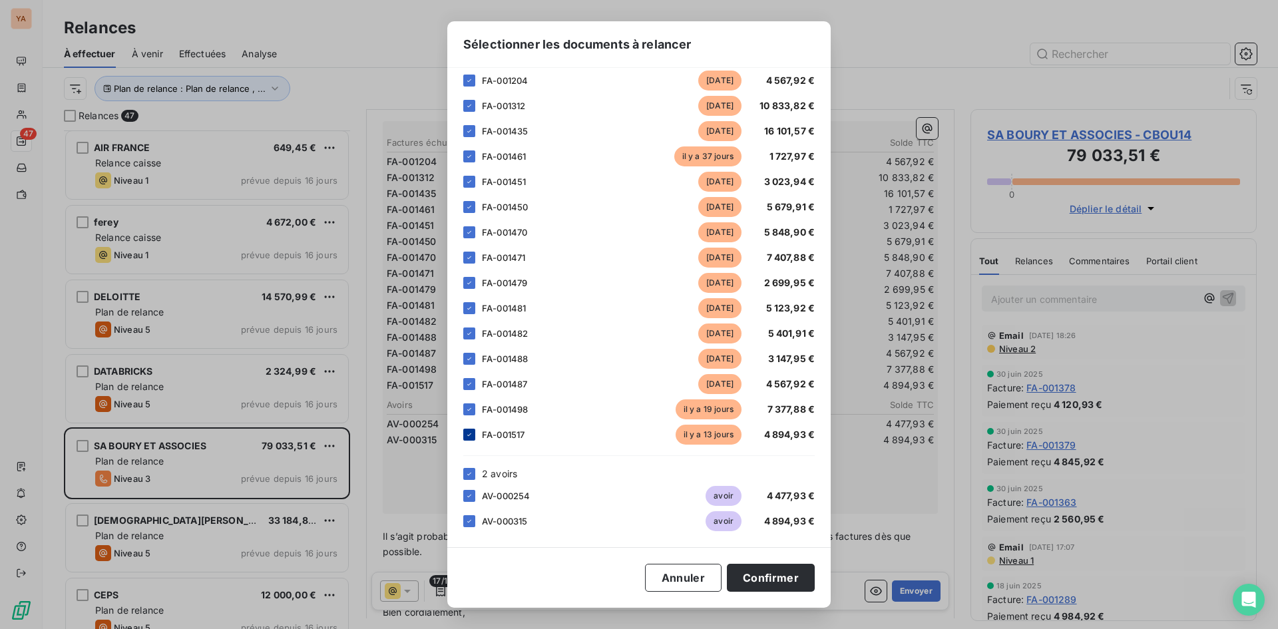
click at [469, 433] on icon at bounding box center [469, 435] width 8 height 8
click at [469, 519] on icon at bounding box center [469, 521] width 8 height 8
click at [777, 567] on button "Confirmer" at bounding box center [771, 578] width 88 height 28
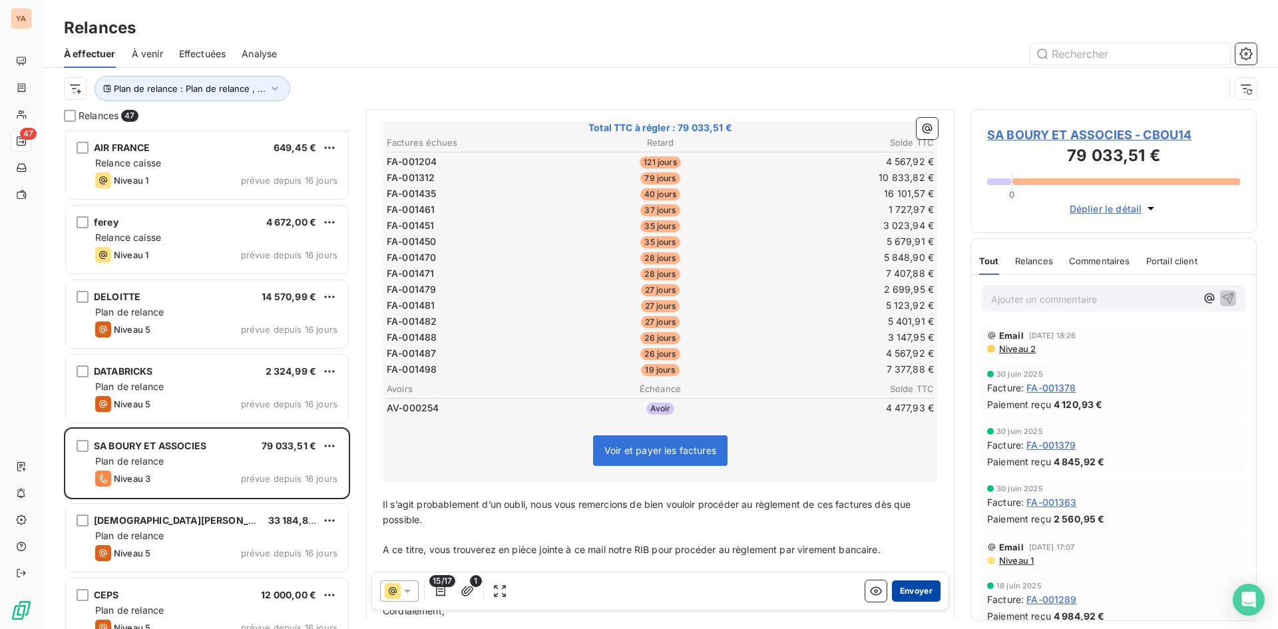
click at [913, 586] on button "Envoyer" at bounding box center [916, 590] width 49 height 21
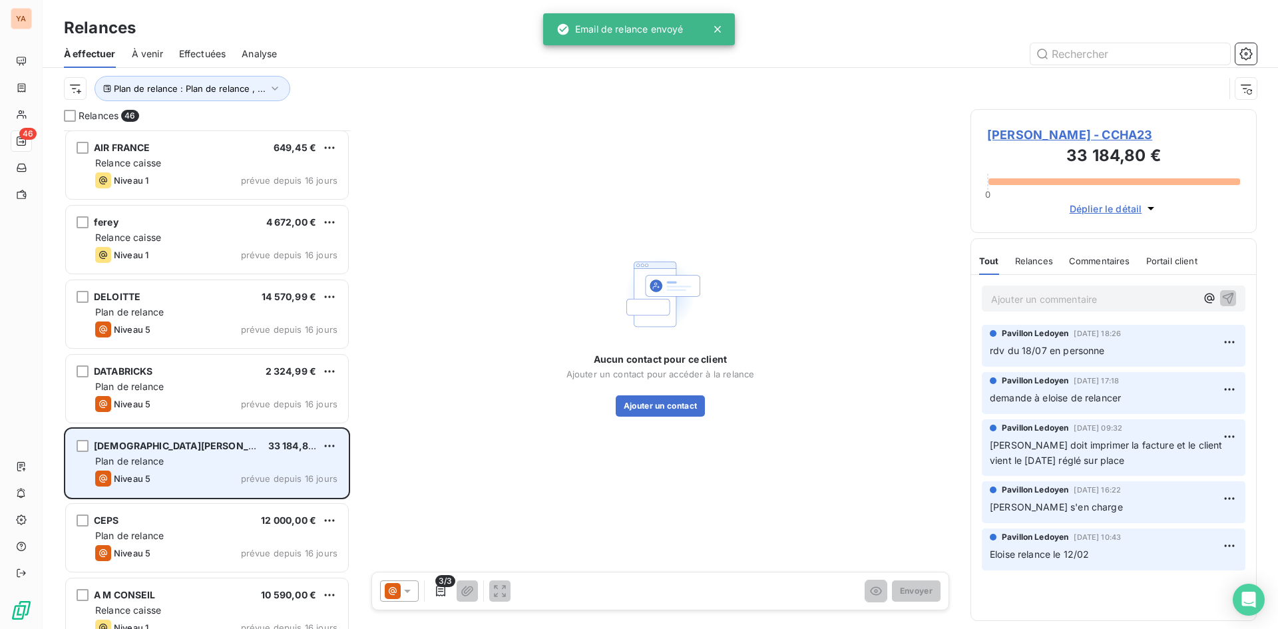
click at [176, 466] on div "Plan de relance" at bounding box center [216, 461] width 242 height 13
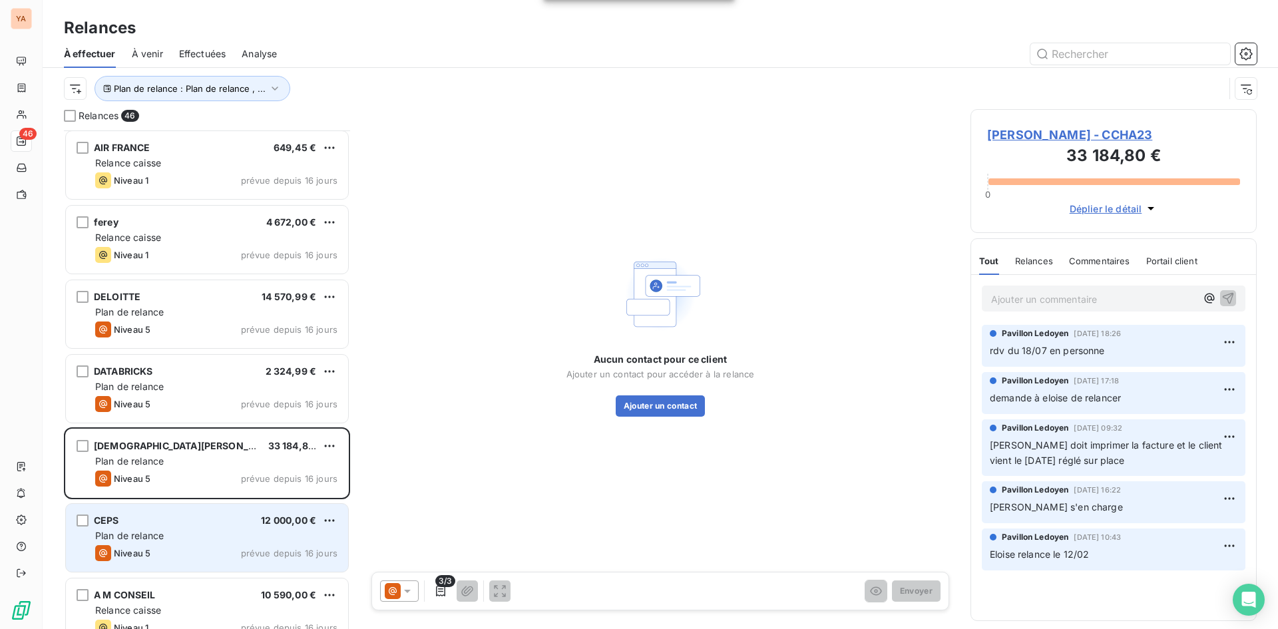
click at [153, 535] on span "Plan de relance" at bounding box center [129, 535] width 69 height 11
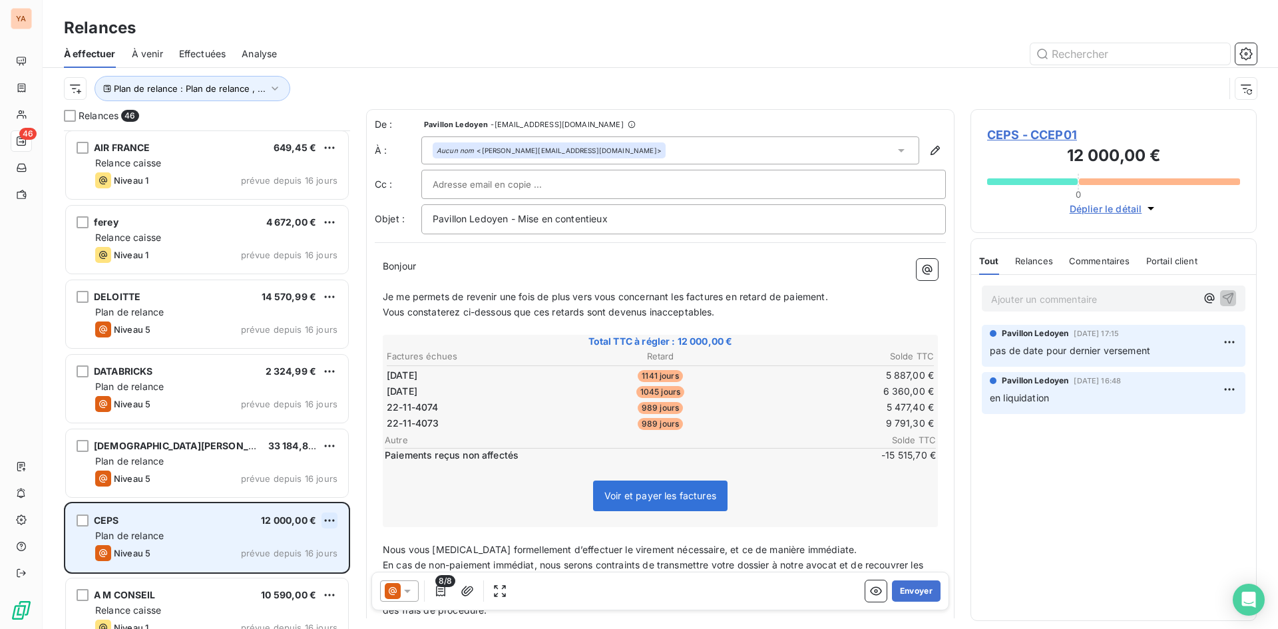
click at [332, 516] on html "YA 46 Relances À effectuer À venir Effectuées Analyse Plan de relance : Plan de…" at bounding box center [639, 314] width 1278 height 629
click at [250, 569] on div "Passer cette action" at bounding box center [271, 570] width 119 height 21
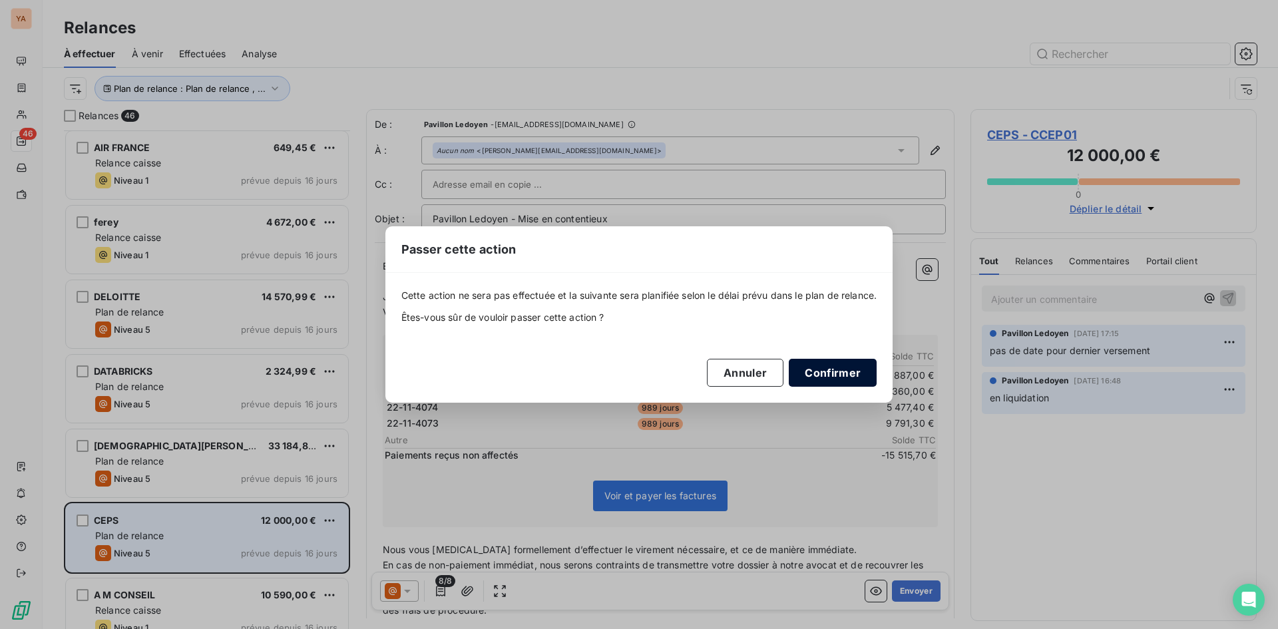
click at [846, 375] on button "Confirmer" at bounding box center [833, 373] width 88 height 28
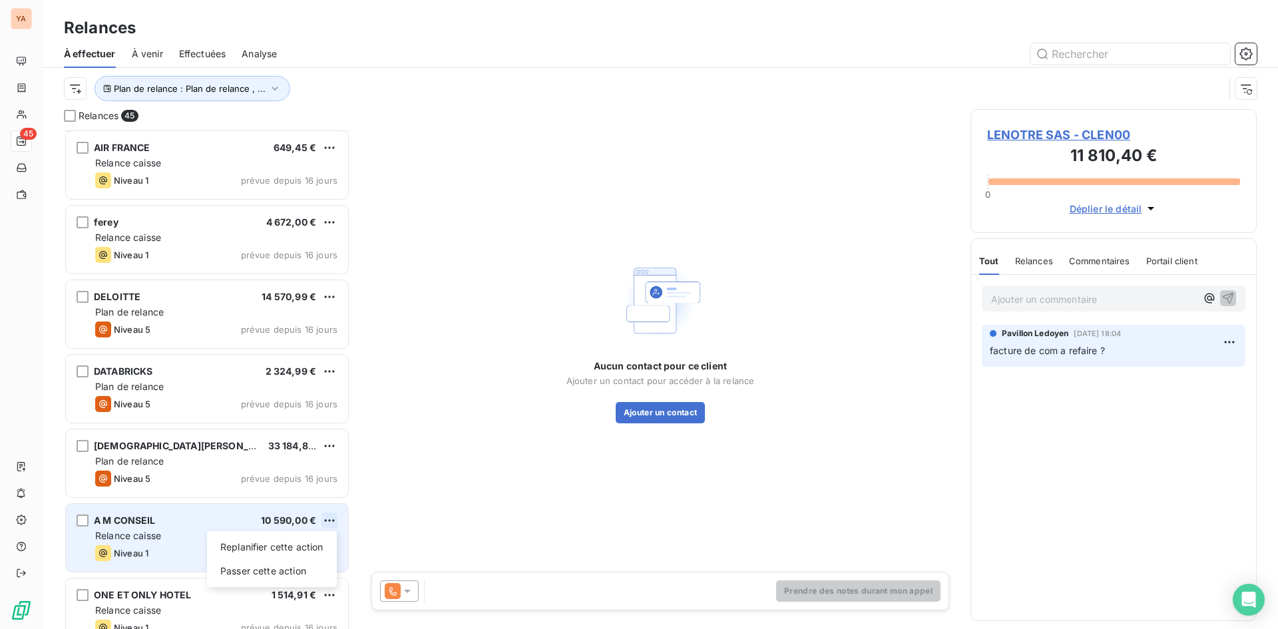
click at [327, 518] on html "YA 45 Relances À effectuer À venir Effectuées Analyse Plan de relance : Plan de…" at bounding box center [639, 314] width 1278 height 629
click at [265, 570] on div "Passer cette action" at bounding box center [271, 570] width 119 height 21
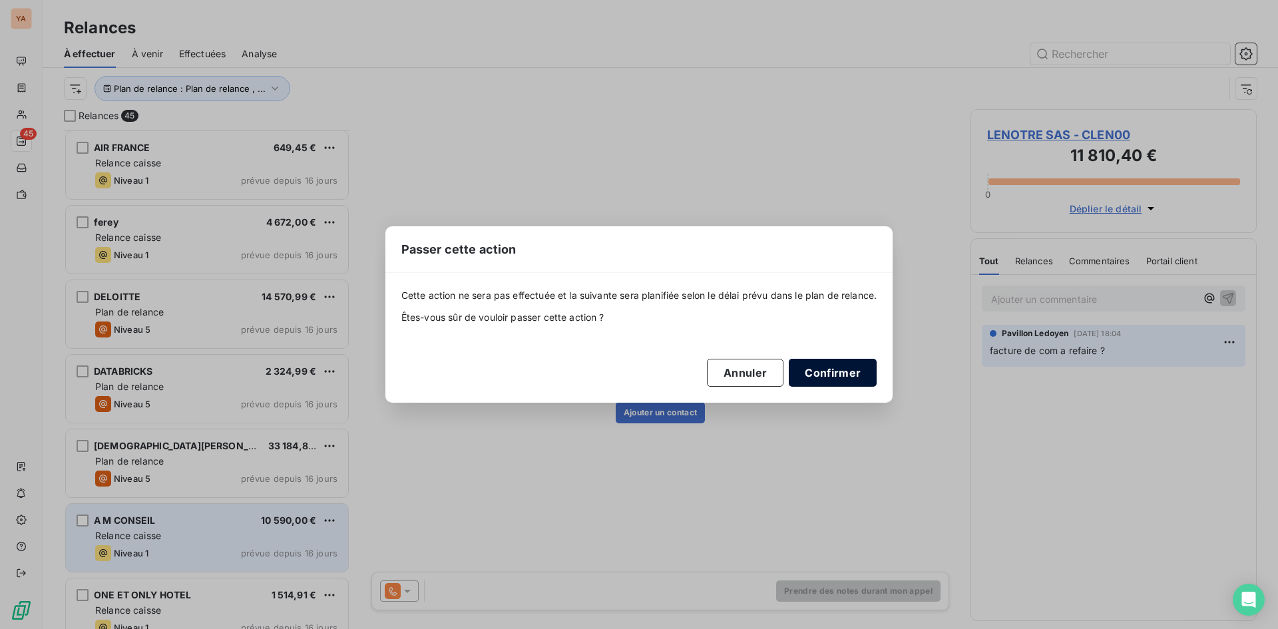
click at [817, 375] on button "Confirmer" at bounding box center [833, 373] width 88 height 28
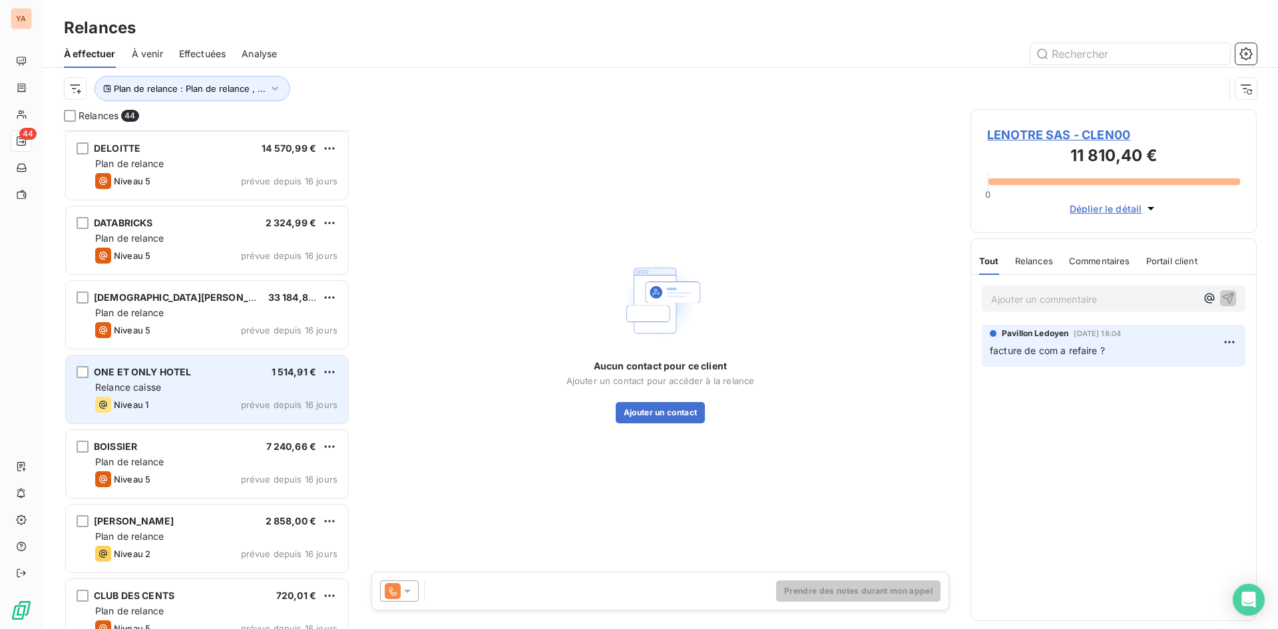
scroll to position [971, 0]
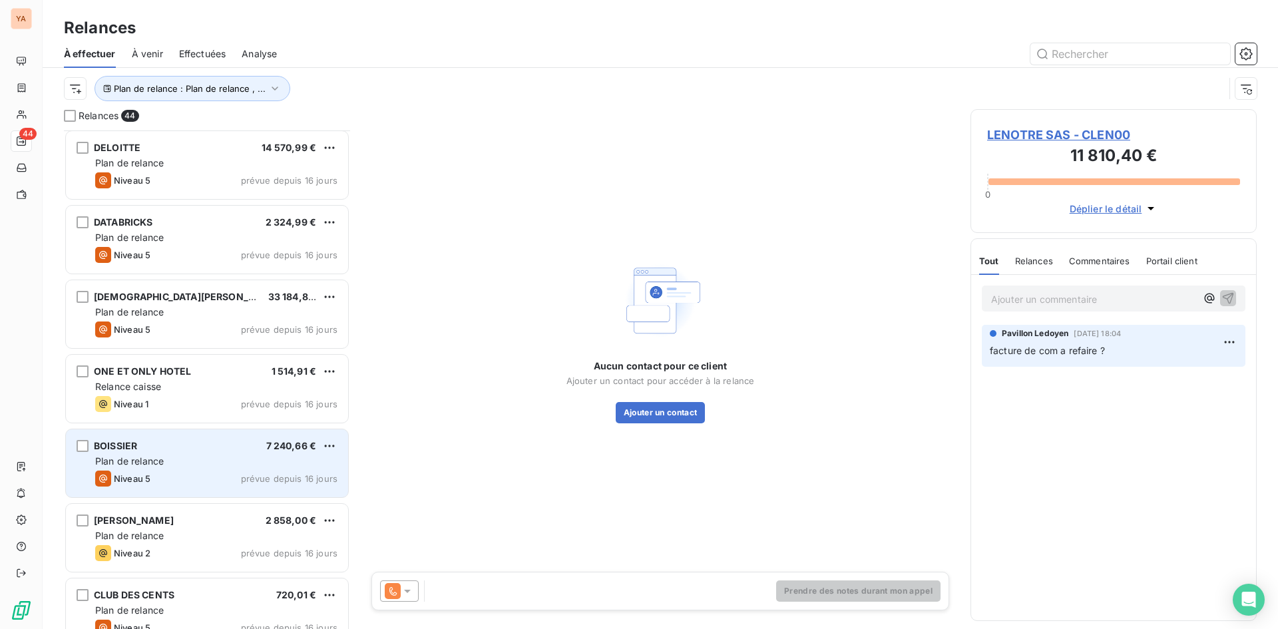
click at [208, 458] on div "Plan de relance" at bounding box center [216, 461] width 242 height 13
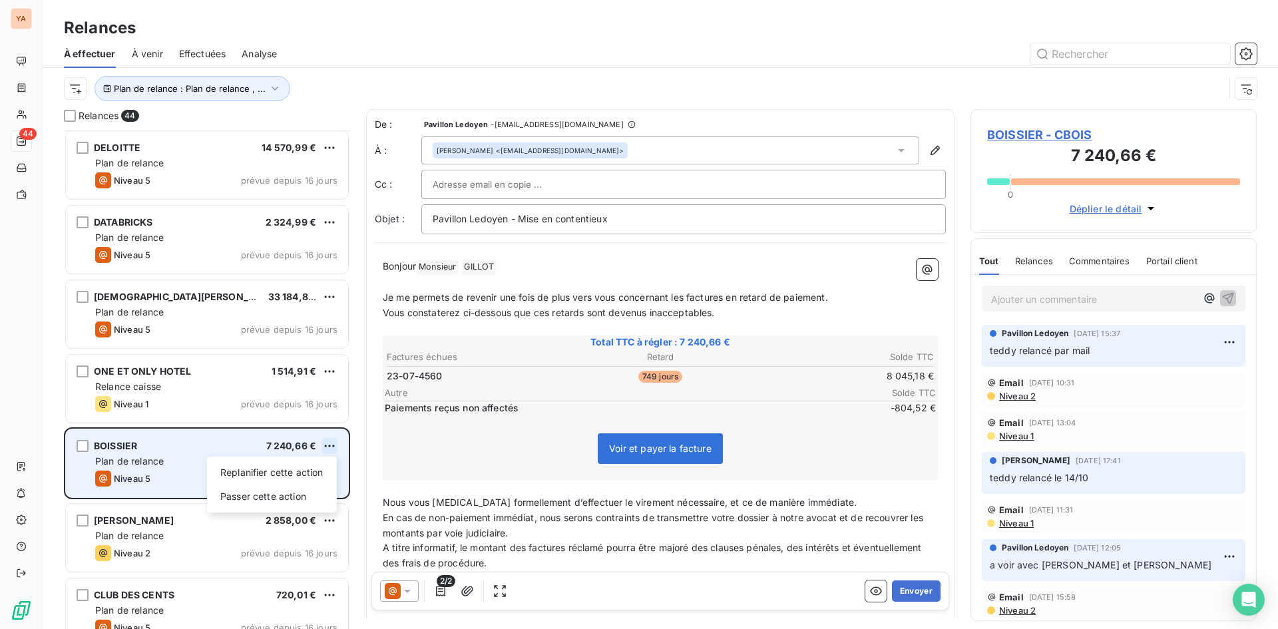
click at [328, 439] on html "YA 44 Relances À effectuer À venir Effectuées Analyse Plan de relance : Plan de…" at bounding box center [639, 314] width 1278 height 629
click at [280, 493] on div "Passer cette action" at bounding box center [271, 496] width 119 height 21
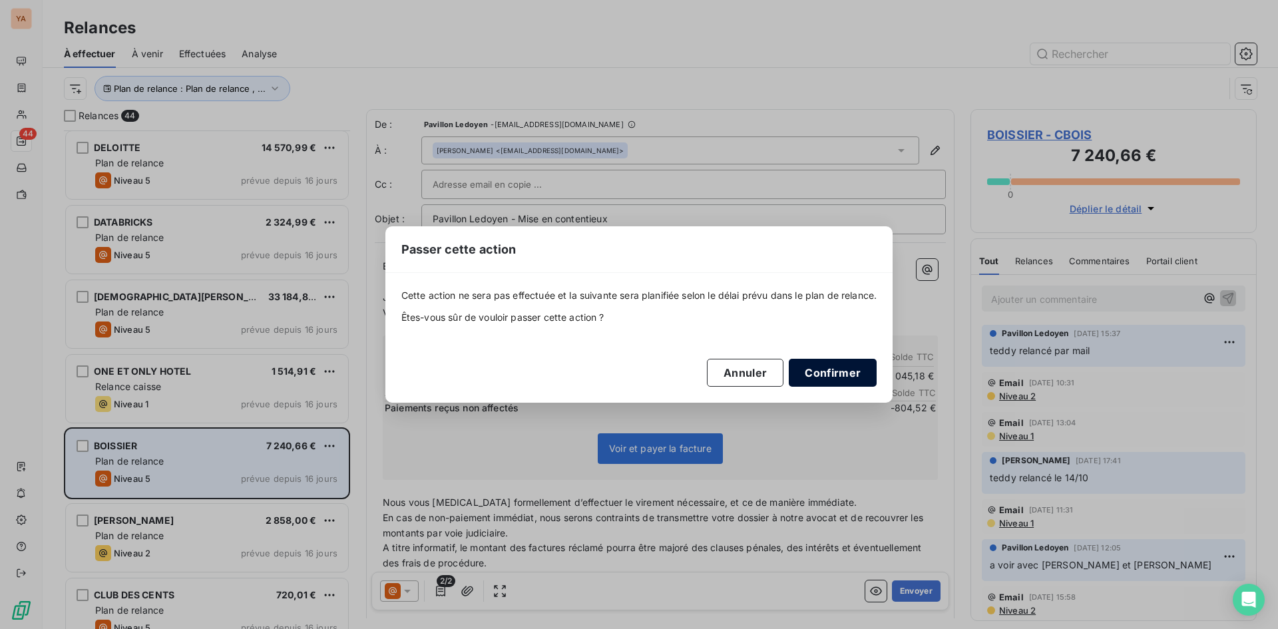
click at [831, 373] on button "Confirmer" at bounding box center [833, 373] width 88 height 28
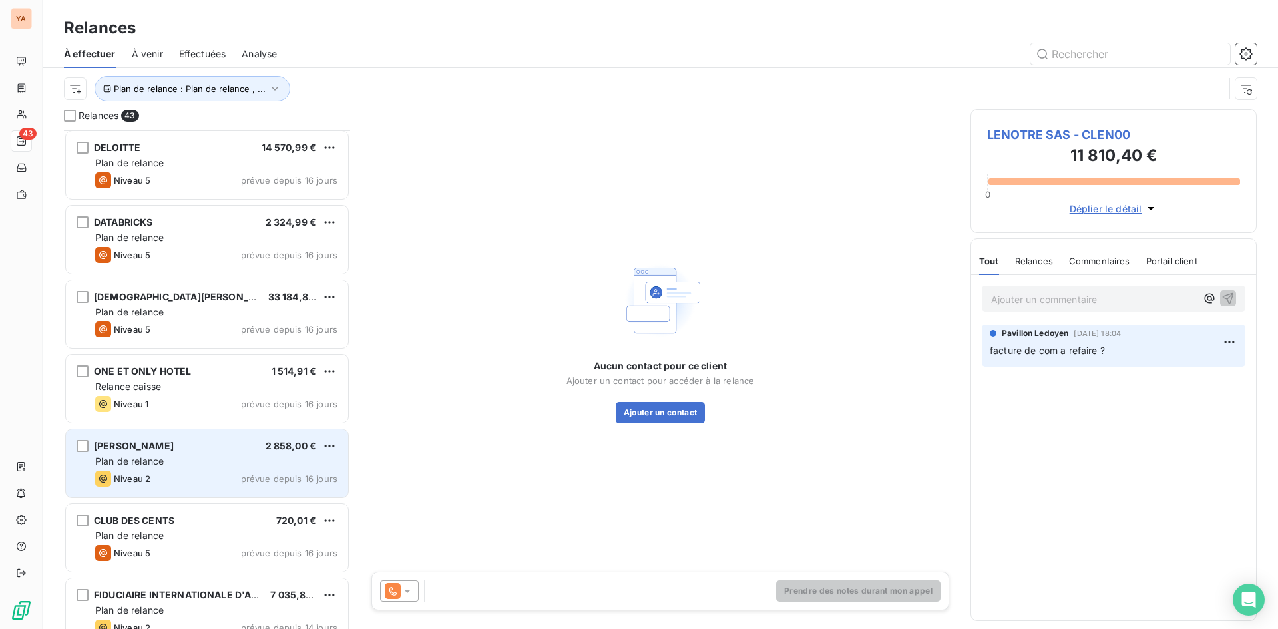
click at [249, 446] on div "[PERSON_NAME] 2 858,00 €" at bounding box center [216, 446] width 242 height 12
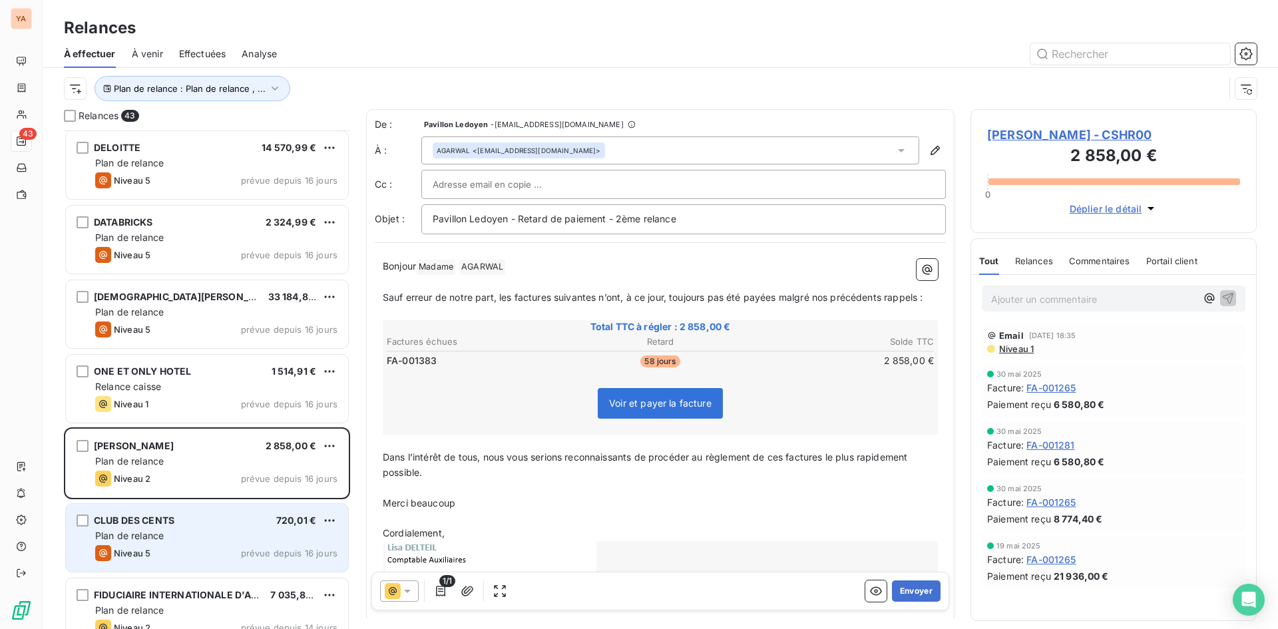
click at [188, 520] on div "CLUB DES CENTS 720,01 €" at bounding box center [216, 521] width 242 height 12
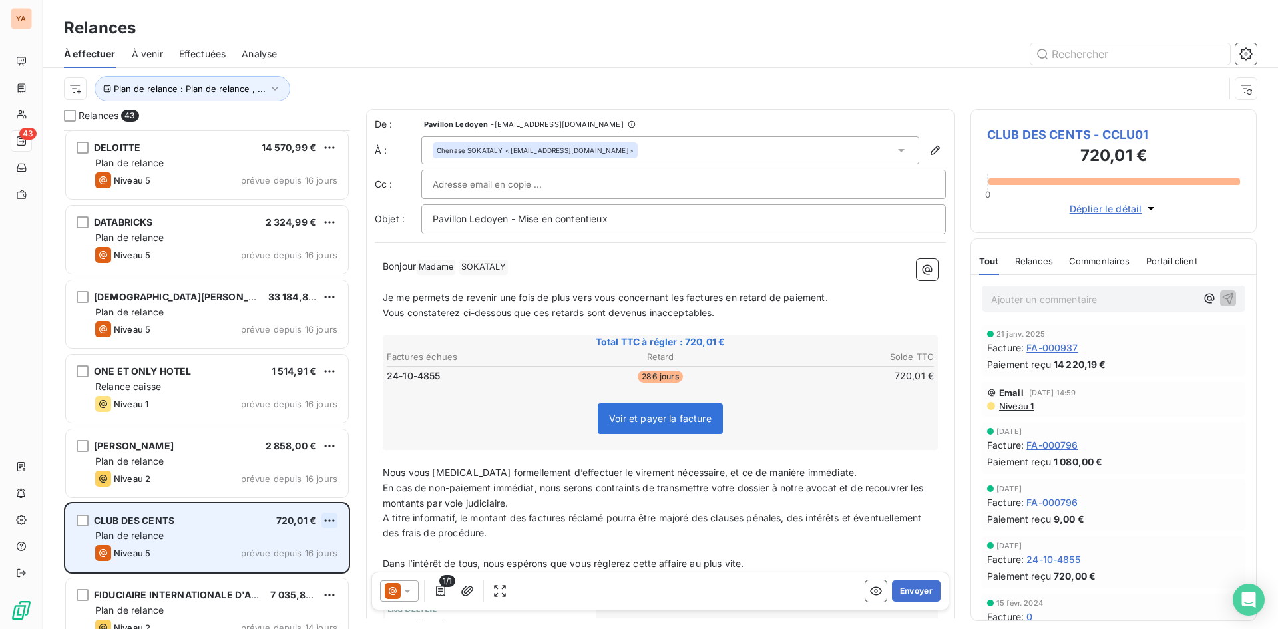
click at [326, 517] on html "YA 43 Relances À effectuer À venir Effectuées Analyse Plan de relance : Plan de…" at bounding box center [639, 314] width 1278 height 629
click at [267, 565] on div "Passer cette action" at bounding box center [271, 570] width 119 height 21
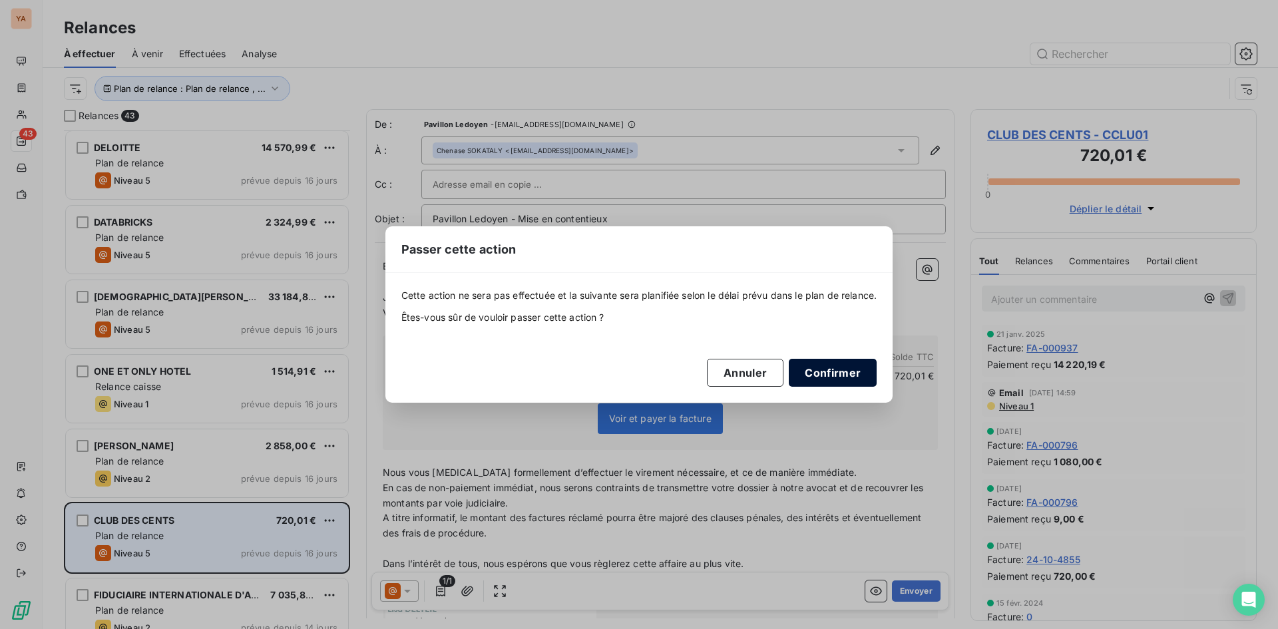
click at [829, 363] on button "Confirmer" at bounding box center [833, 373] width 88 height 28
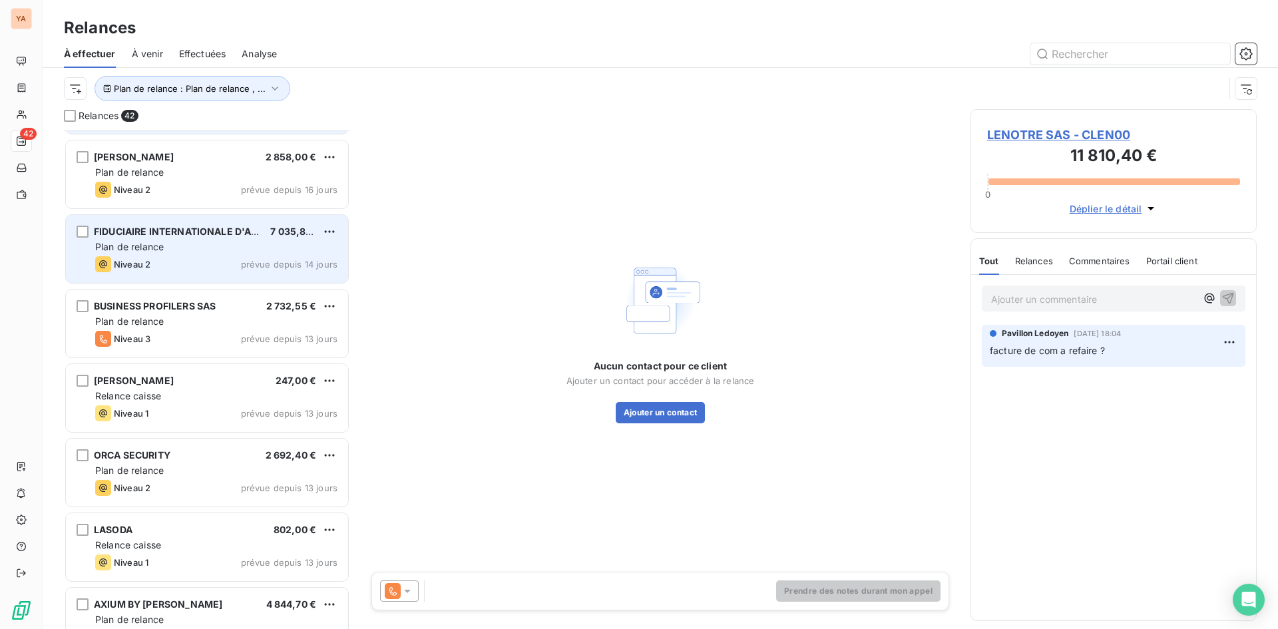
scroll to position [1261, 0]
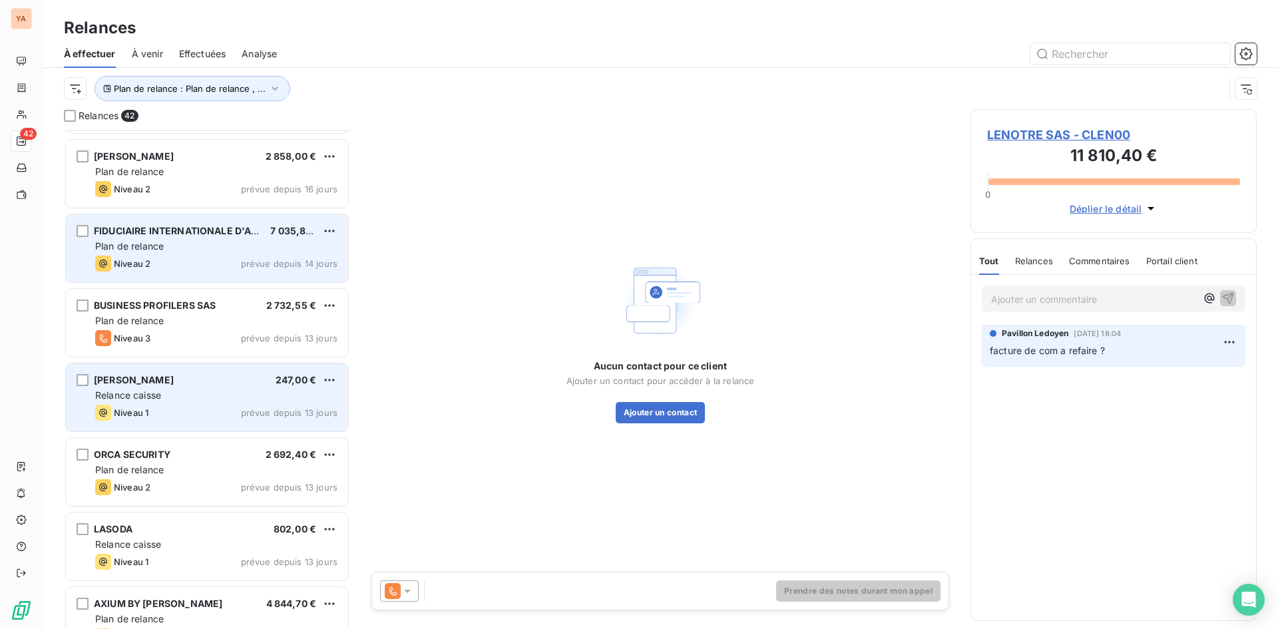
click at [212, 363] on div "[PERSON_NAME] 247,00 € Relance caisse Niveau 1 prévue depuis 13 jours" at bounding box center [207, 397] width 282 height 68
click at [212, 363] on div "[PERSON_NAME] 247,00 € Relance caisse Niveau 1 prévue depuis 13 jours" at bounding box center [207, 397] width 284 height 69
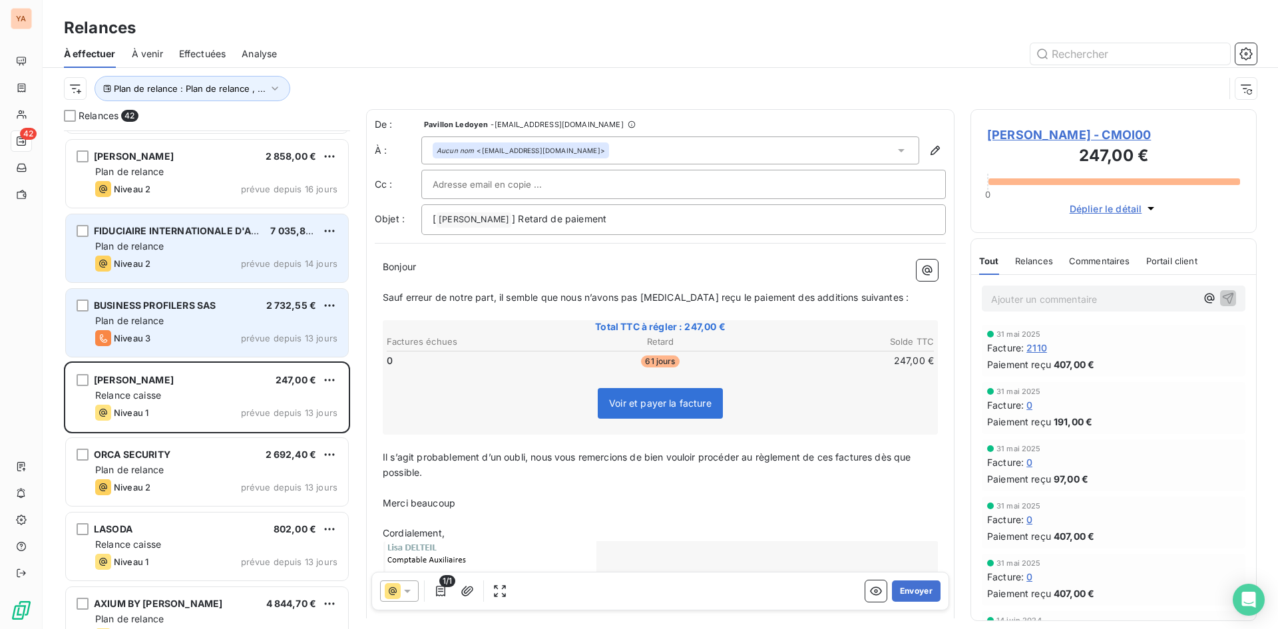
click at [181, 317] on div "Plan de relance" at bounding box center [216, 320] width 242 height 13
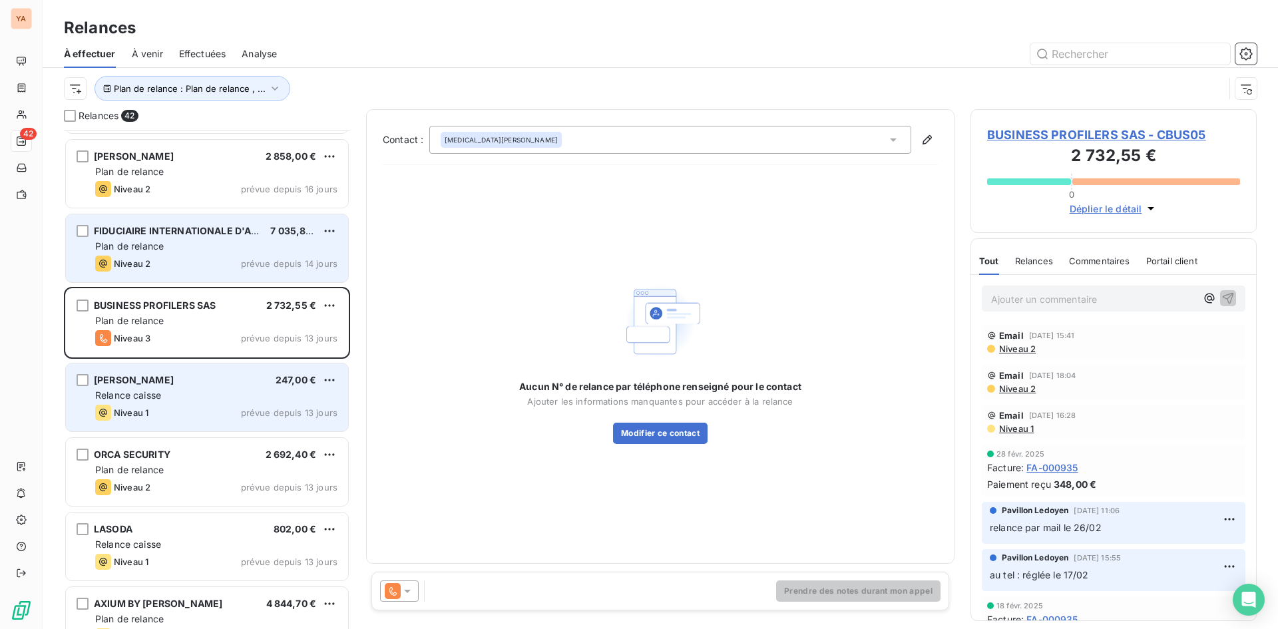
click at [191, 403] on div "[PERSON_NAME] 247,00 € Relance caisse Niveau 1 prévue depuis 13 jours" at bounding box center [207, 397] width 282 height 68
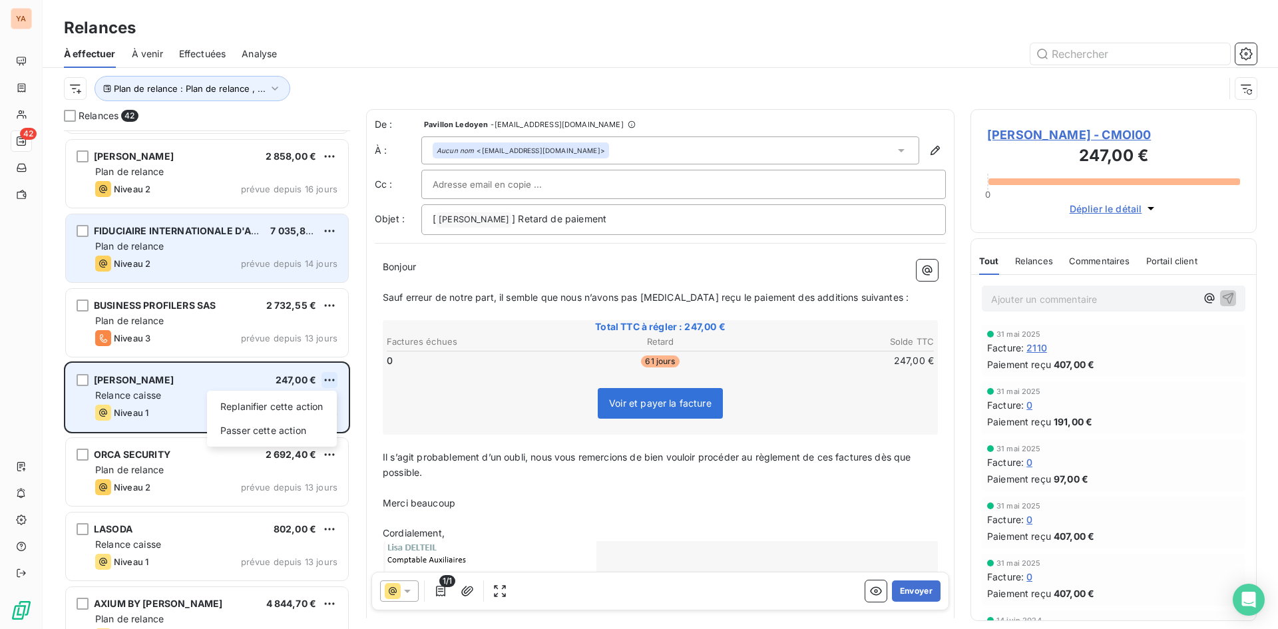
click at [326, 381] on html "YA 42 Relances À effectuer À venir Effectuées Analyse Plan de relance : Plan de…" at bounding box center [639, 314] width 1278 height 629
click at [257, 429] on div "Passer cette action" at bounding box center [271, 430] width 119 height 21
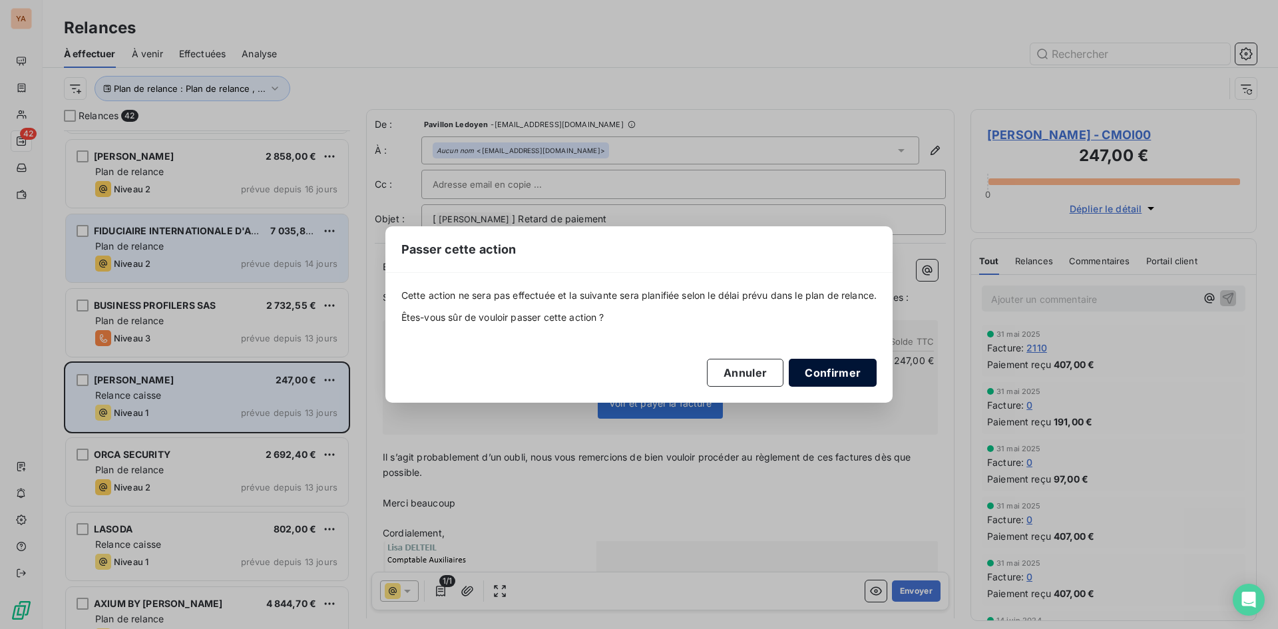
click at [836, 373] on button "Confirmer" at bounding box center [833, 373] width 88 height 28
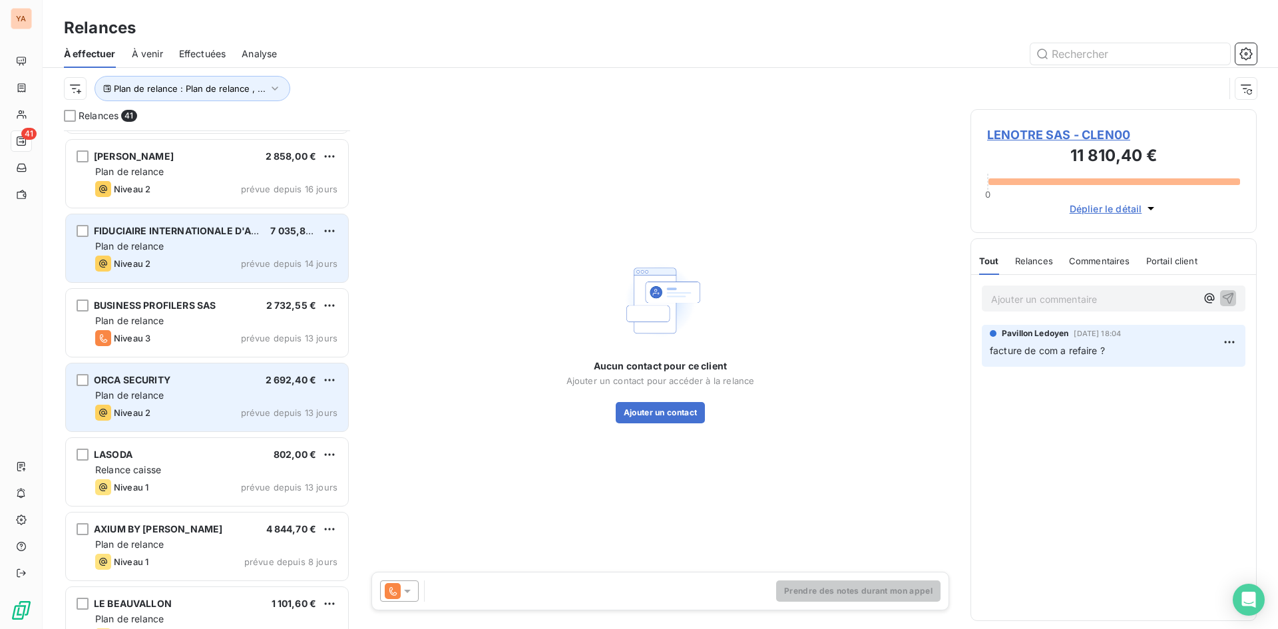
click at [169, 397] on div "Plan de relance" at bounding box center [216, 395] width 242 height 13
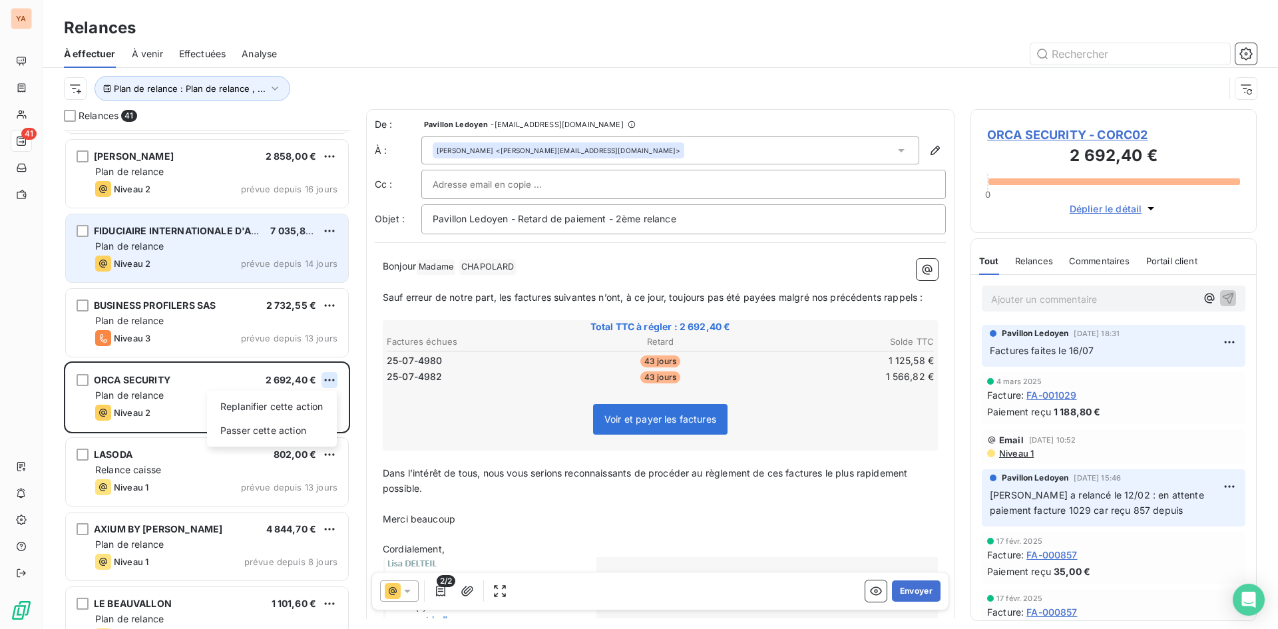
click at [329, 379] on html "YA 41 Relances À effectuer À venir Effectuées Analyse Plan de relance : Plan de…" at bounding box center [639, 314] width 1278 height 629
click at [247, 426] on div "Passer cette action" at bounding box center [271, 430] width 119 height 21
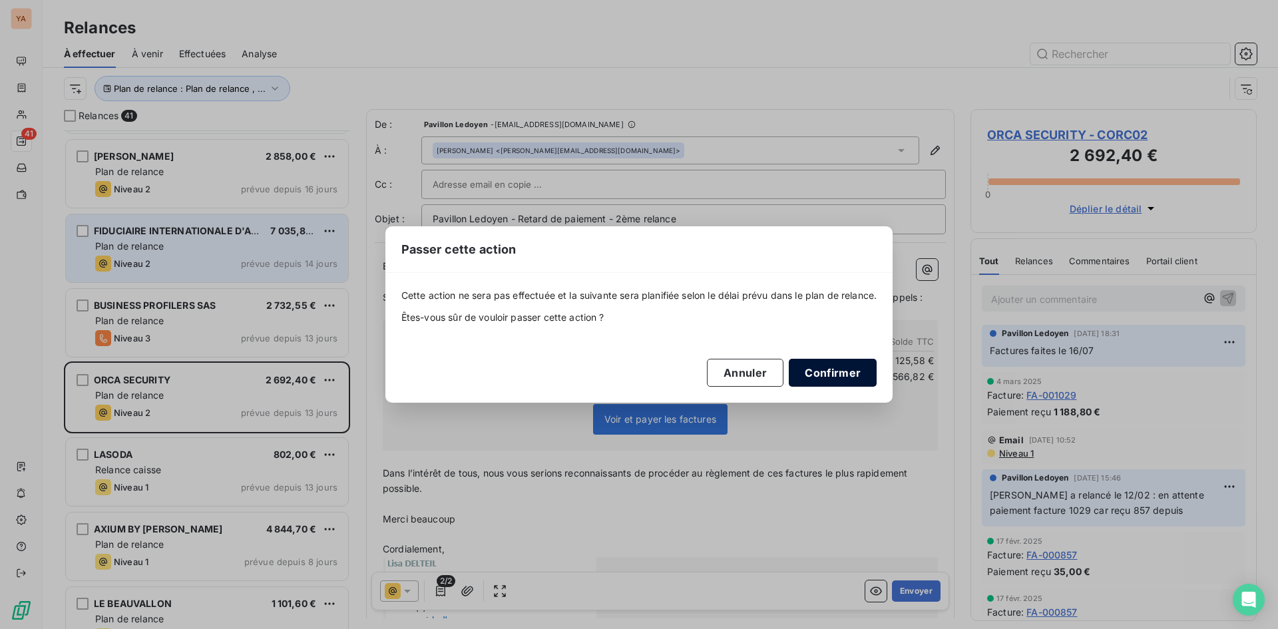
click at [837, 368] on button "Confirmer" at bounding box center [833, 373] width 88 height 28
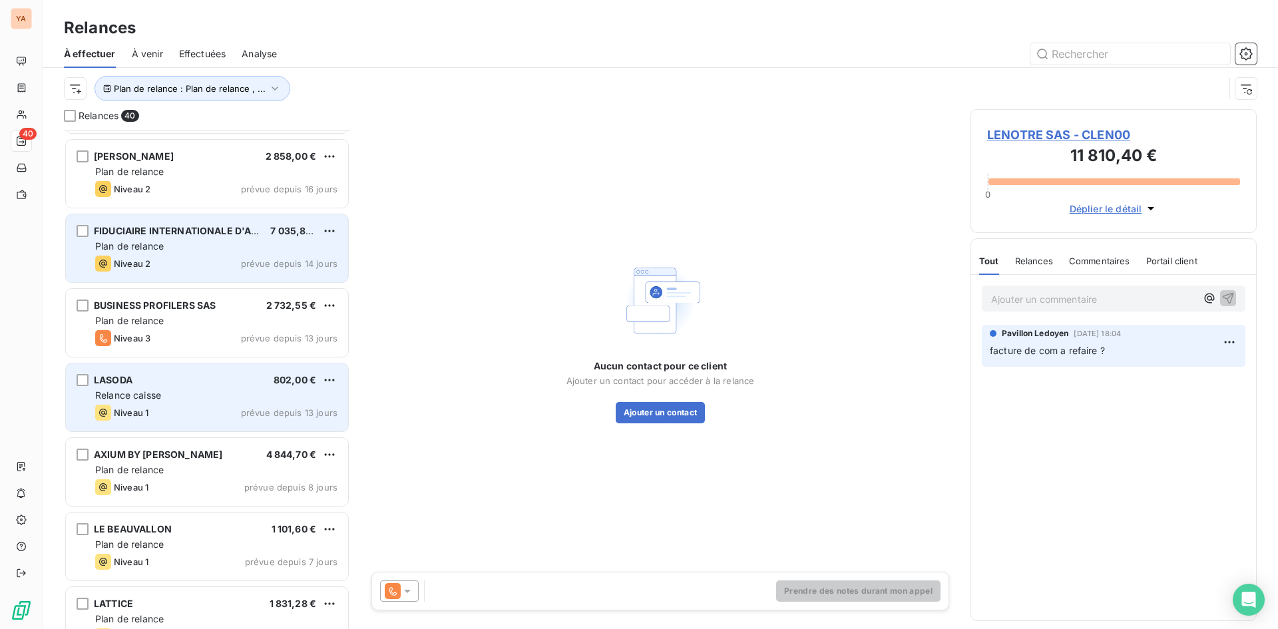
click at [212, 397] on div "Relance caisse" at bounding box center [216, 395] width 242 height 13
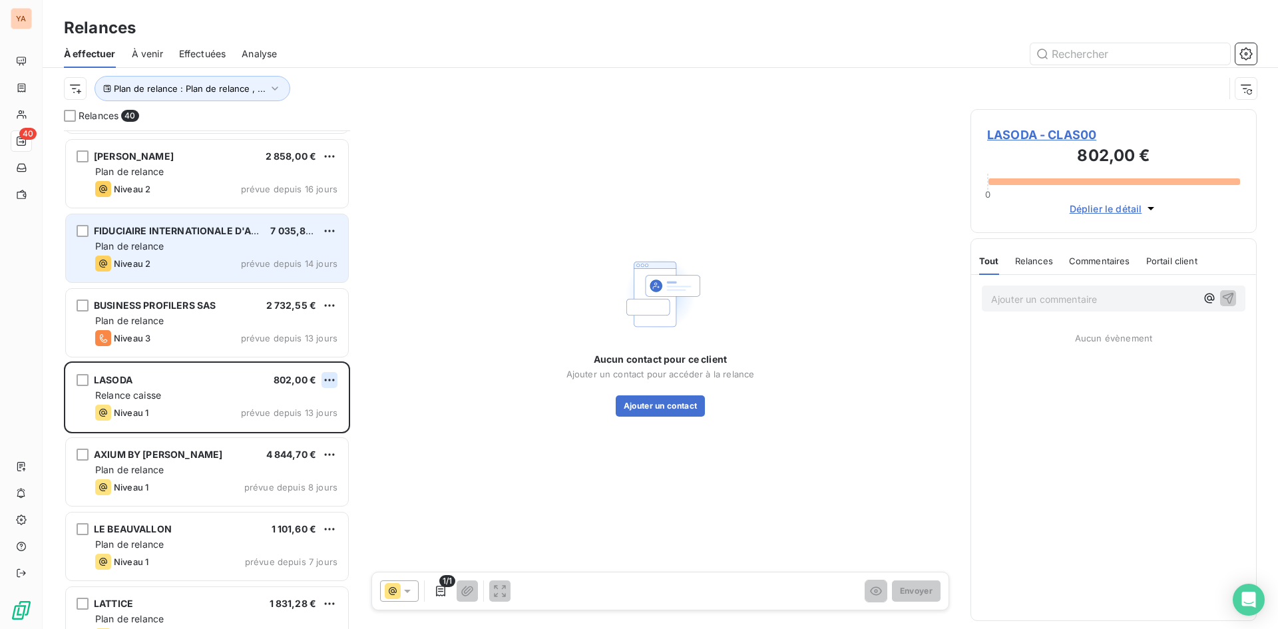
click at [328, 378] on html "YA 40 Relances À effectuer À venir Effectuées Analyse Plan de relance : Plan de…" at bounding box center [639, 314] width 1278 height 629
click at [268, 429] on div "Passer cette action" at bounding box center [271, 430] width 119 height 21
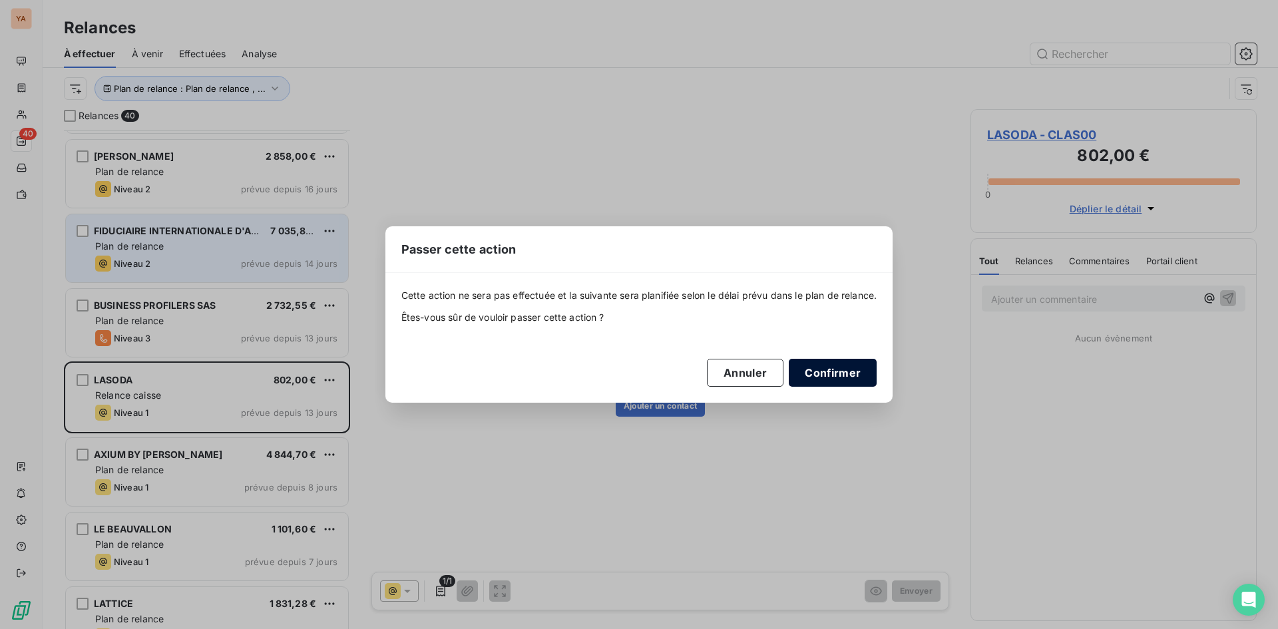
click at [830, 377] on button "Confirmer" at bounding box center [833, 373] width 88 height 28
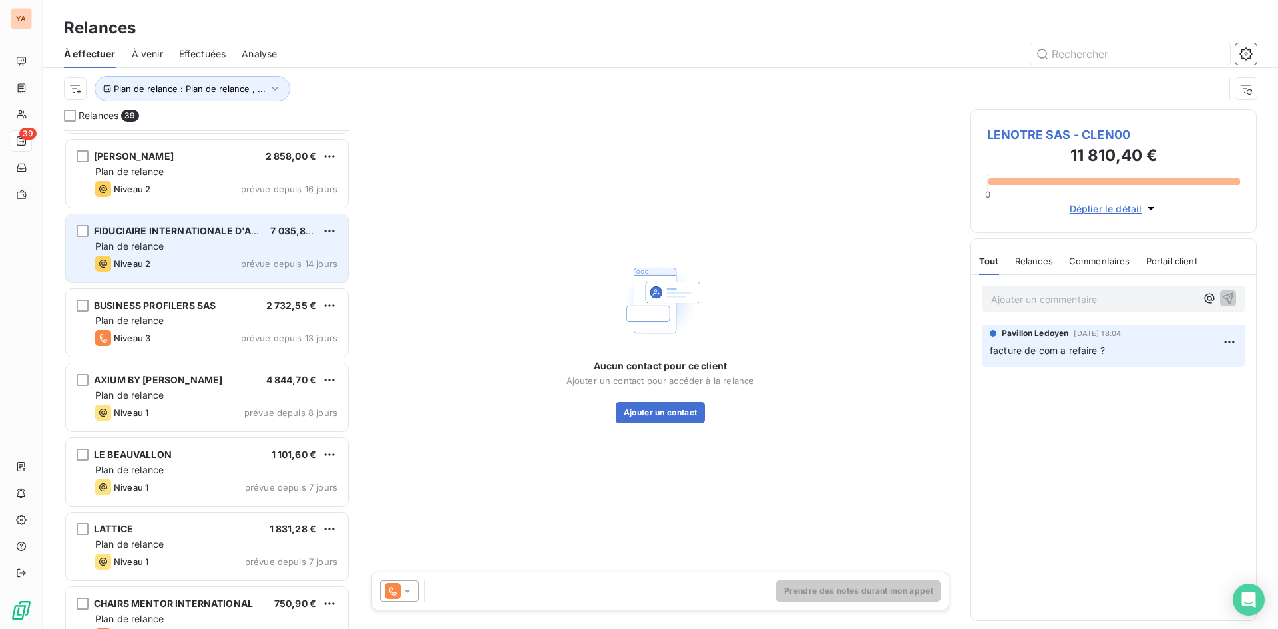
click at [196, 385] on div "AXIUM BY [PERSON_NAME] 4 844,70 €" at bounding box center [216, 380] width 242 height 12
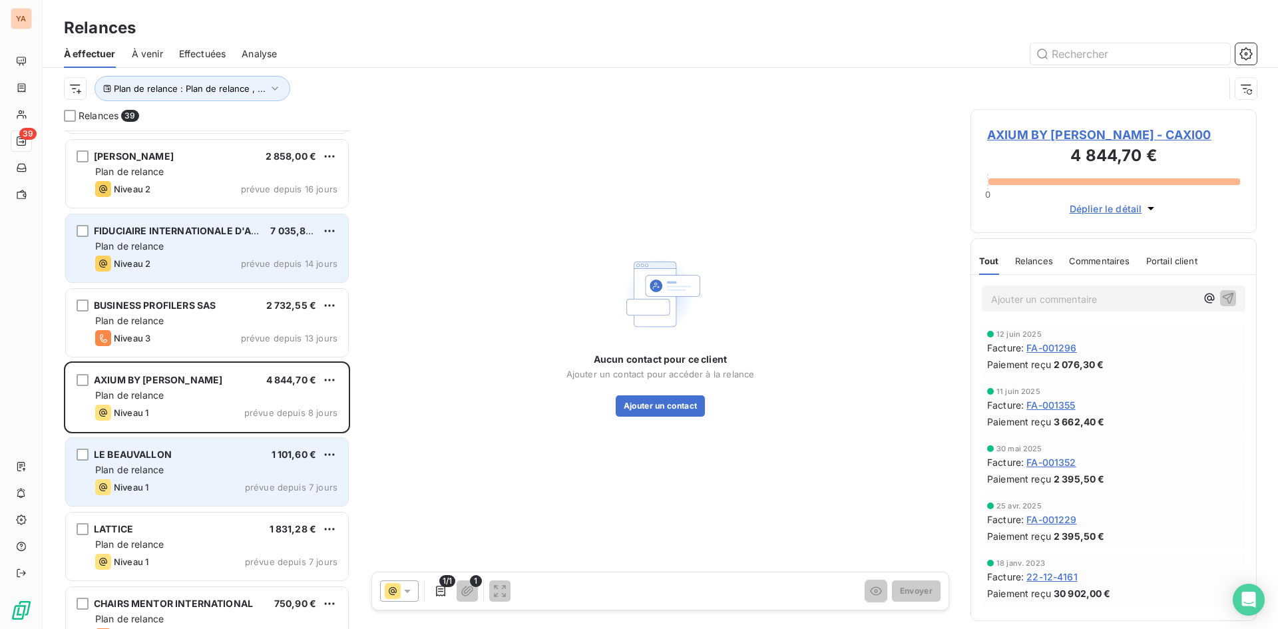
click at [258, 462] on div "LE BEAUVALLON 1 101,60 € Plan de relance Niveau 1 prévue depuis 7 jours" at bounding box center [207, 472] width 282 height 68
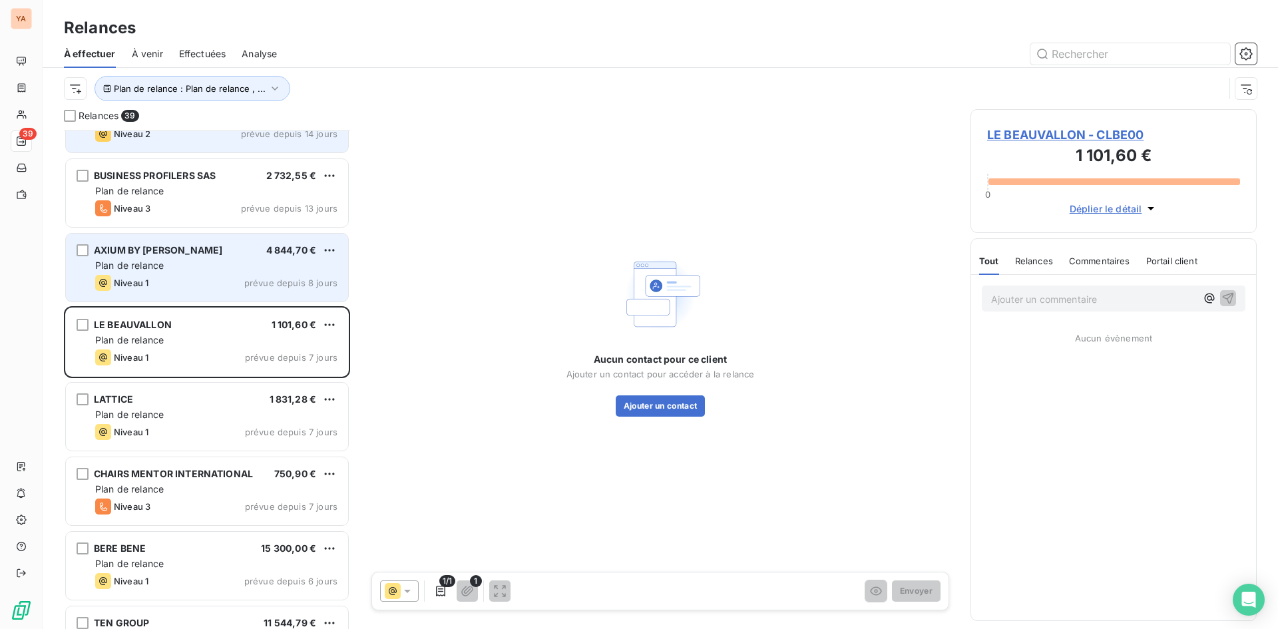
scroll to position [1391, 0]
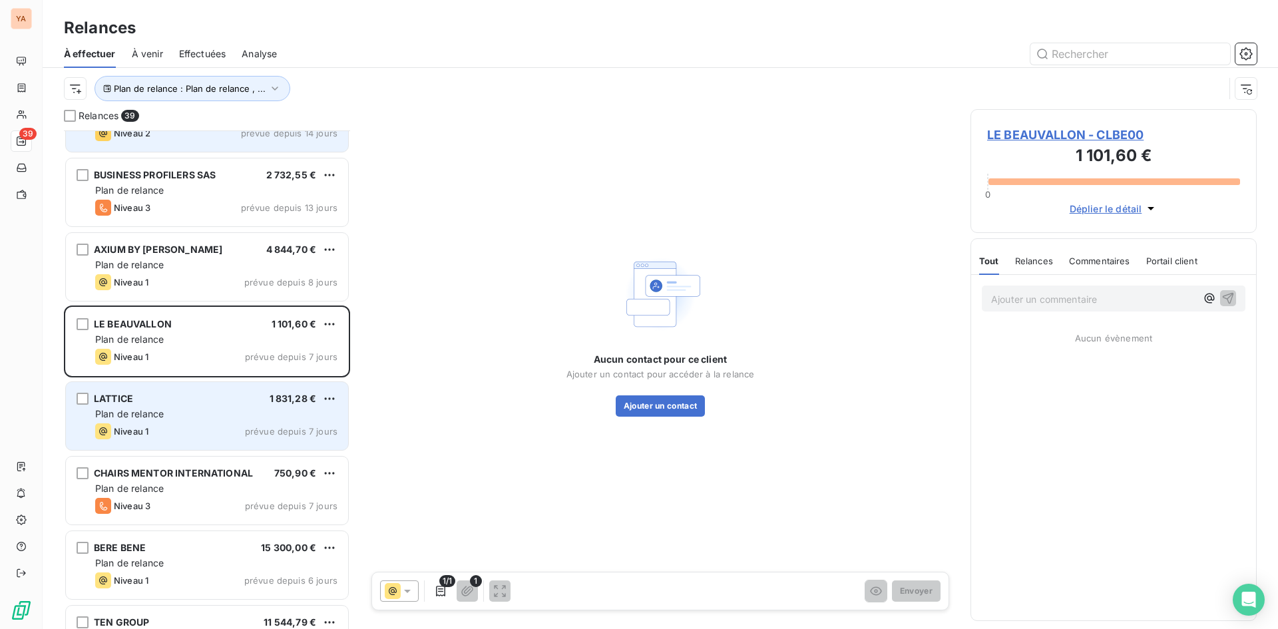
click at [205, 399] on div "LATTICE 1 831,28 €" at bounding box center [216, 399] width 242 height 12
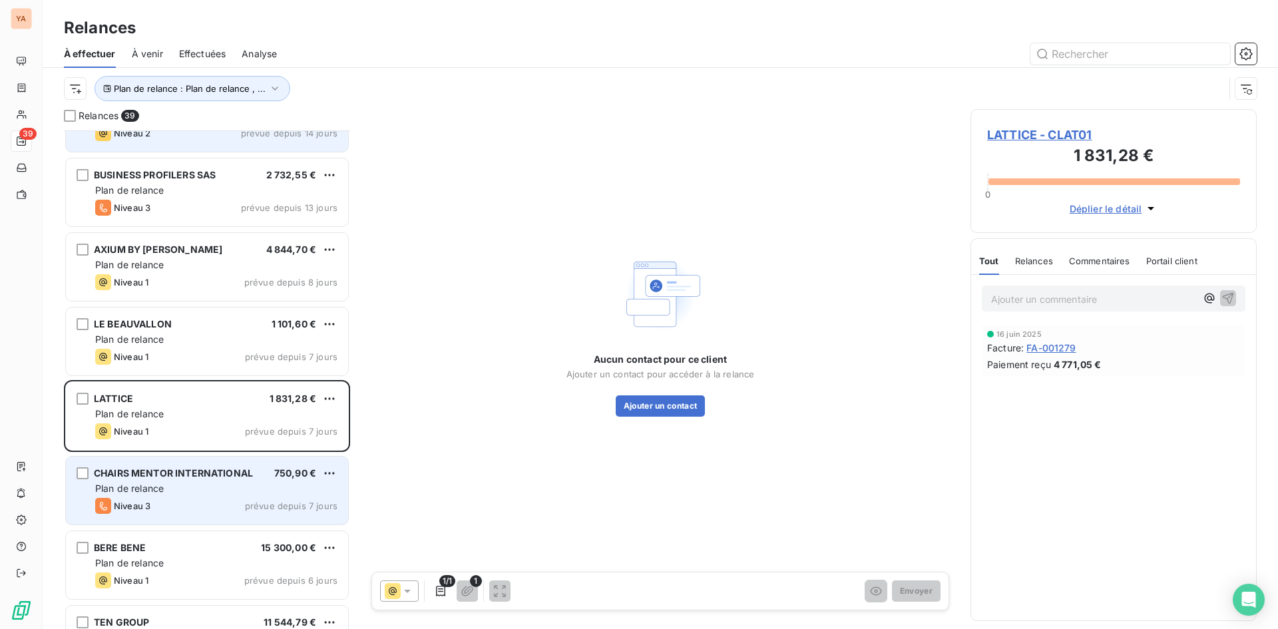
click at [226, 507] on div "Niveau 3 prévue depuis 7 jours" at bounding box center [216, 506] width 242 height 16
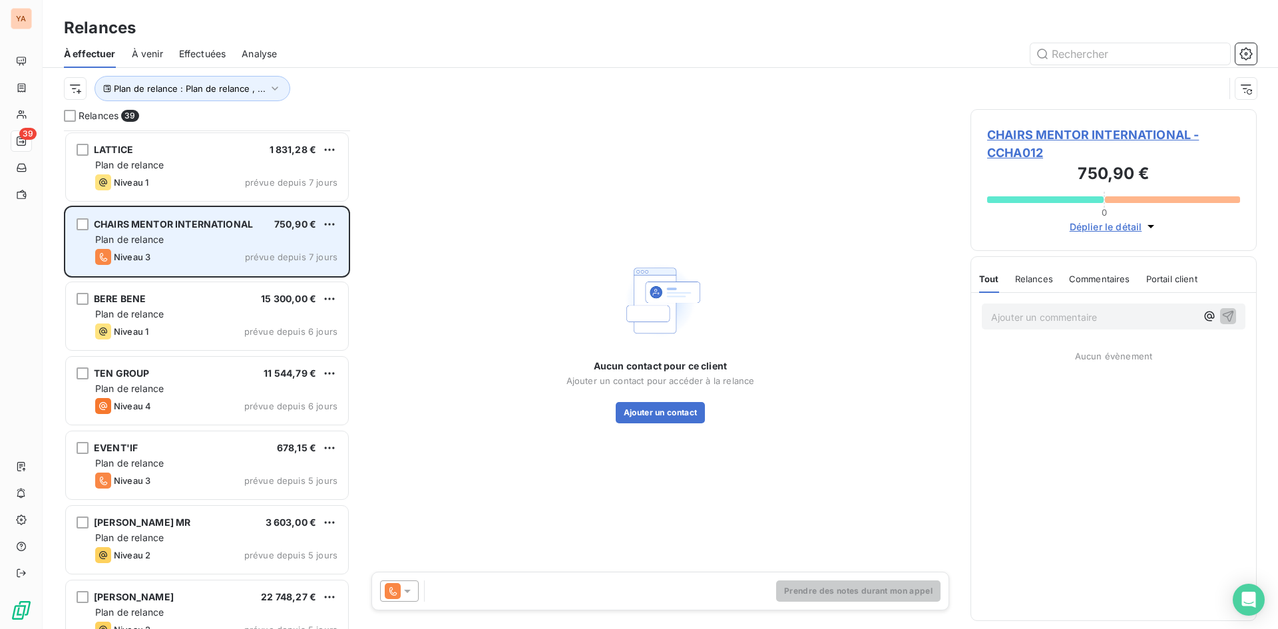
scroll to position [1641, 0]
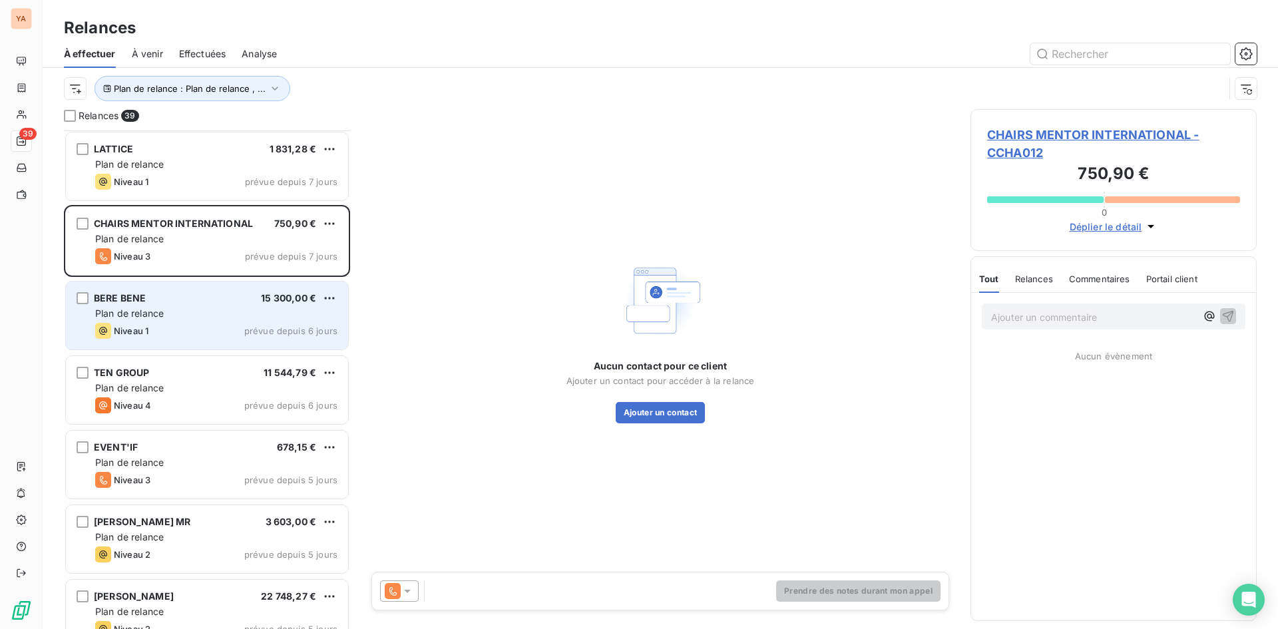
click at [214, 312] on div "Plan de relance" at bounding box center [216, 313] width 242 height 13
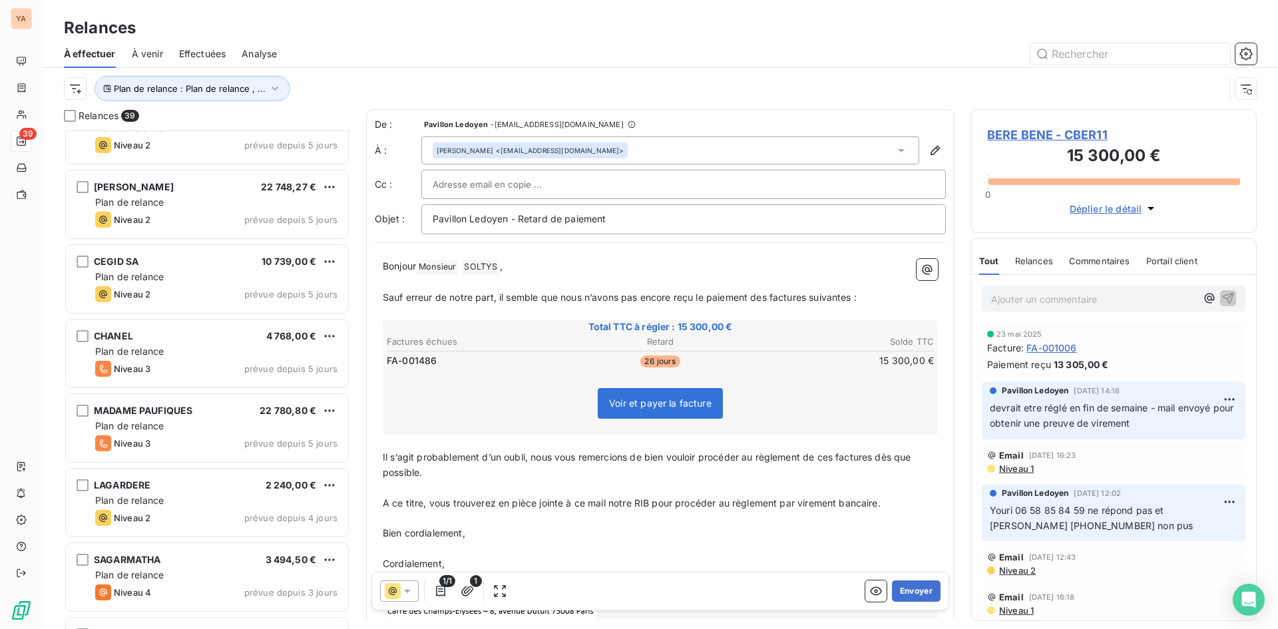
scroll to position [2051, 0]
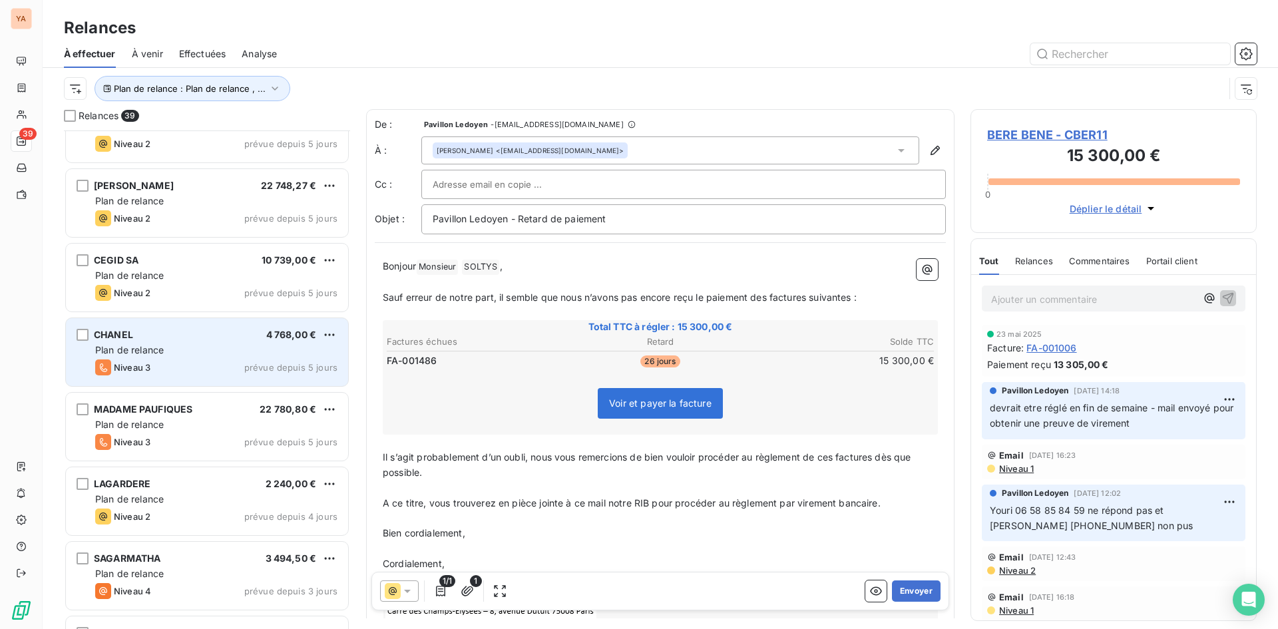
click at [208, 352] on div "Plan de relance" at bounding box center [216, 349] width 242 height 13
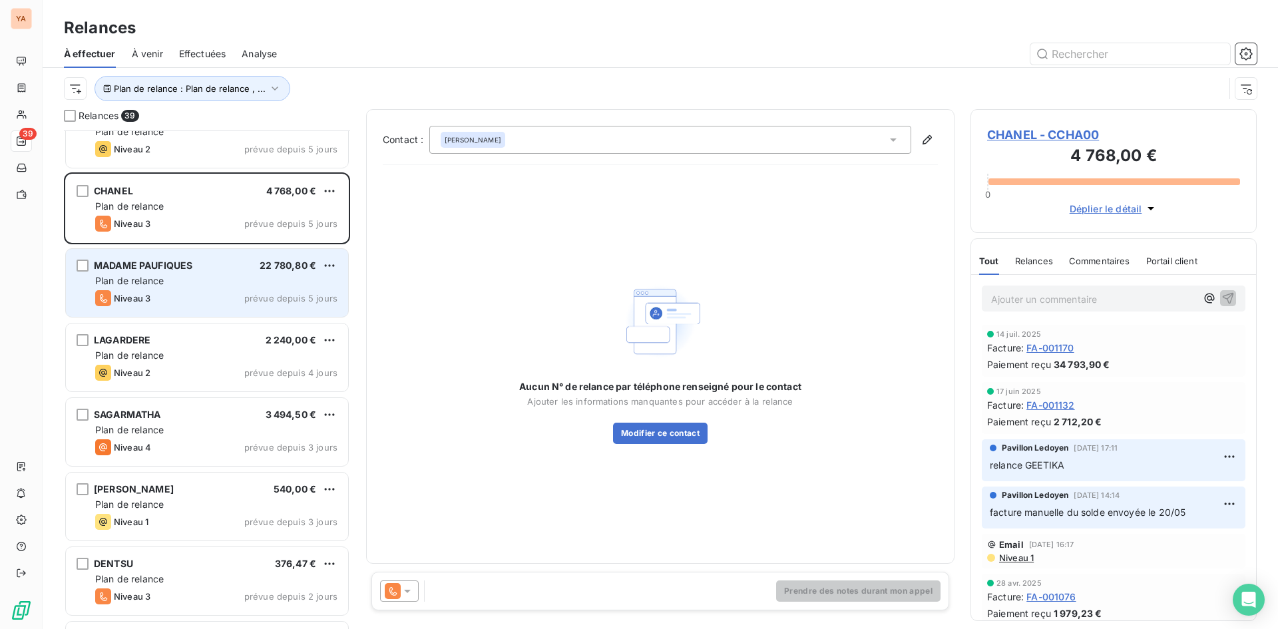
scroll to position [2196, 0]
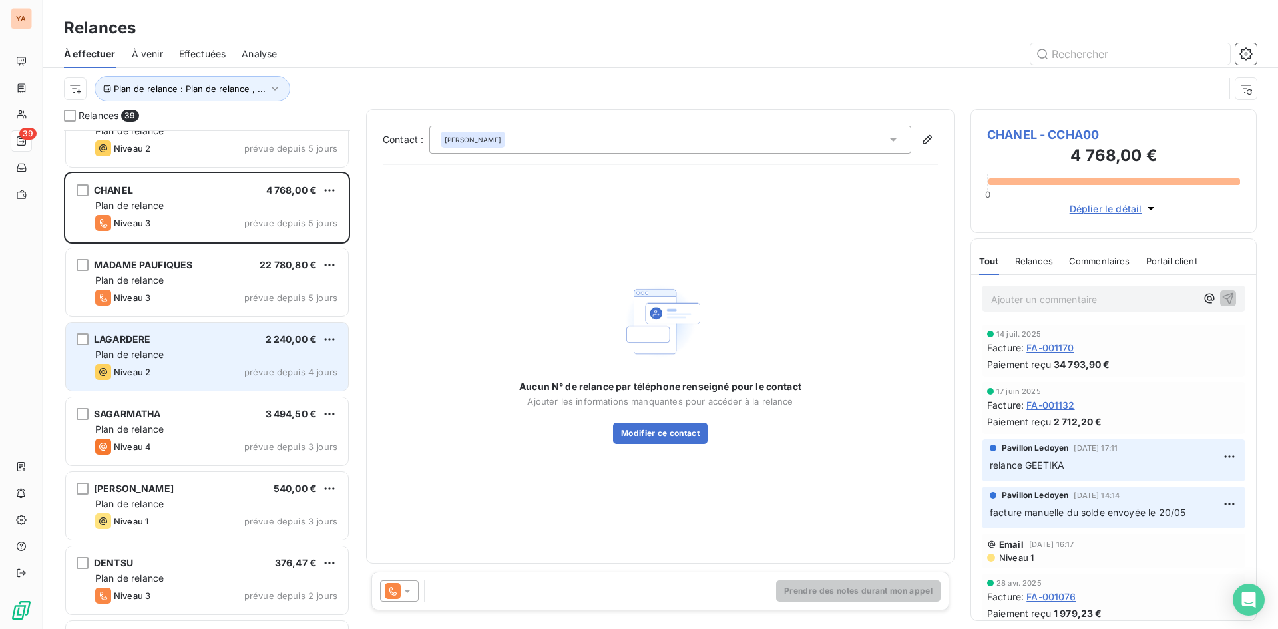
click at [232, 347] on div "LAGARDERE 2 240,00 € Plan de relance Niveau 2 prévue depuis 4 jours" at bounding box center [207, 357] width 282 height 68
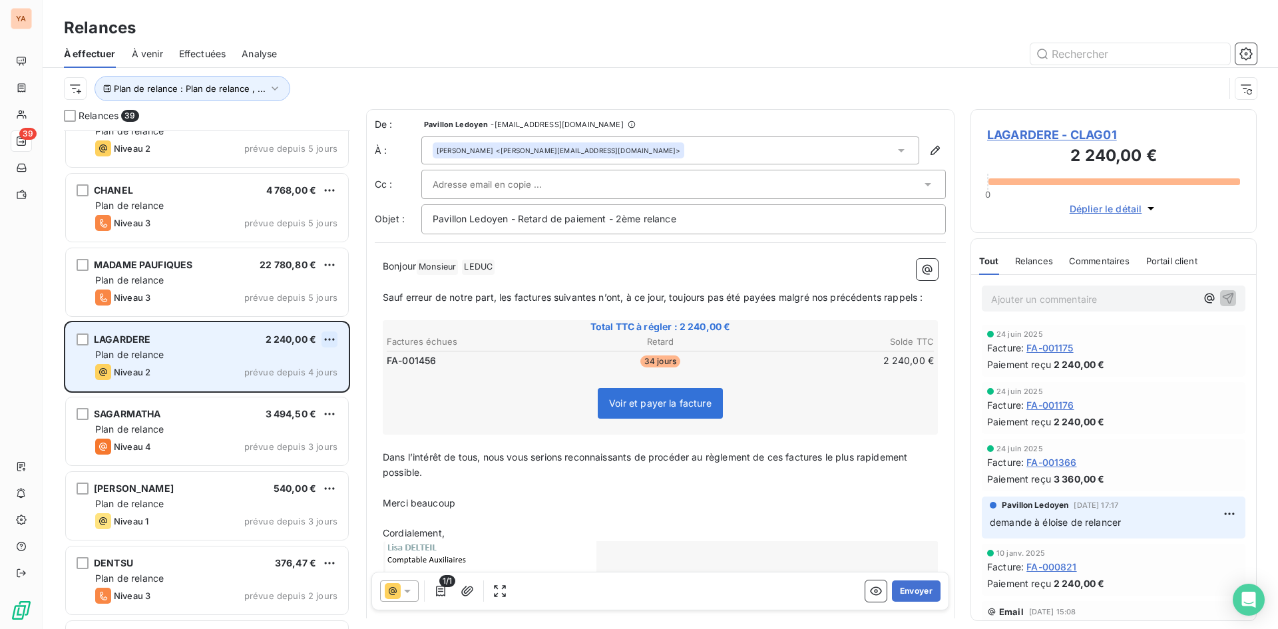
click at [327, 337] on html "YA 39 Relances À effectuer À venir Effectuées Analyse Plan de relance : Plan de…" at bounding box center [639, 314] width 1278 height 629
click at [268, 385] on div "Passer cette action" at bounding box center [271, 389] width 119 height 21
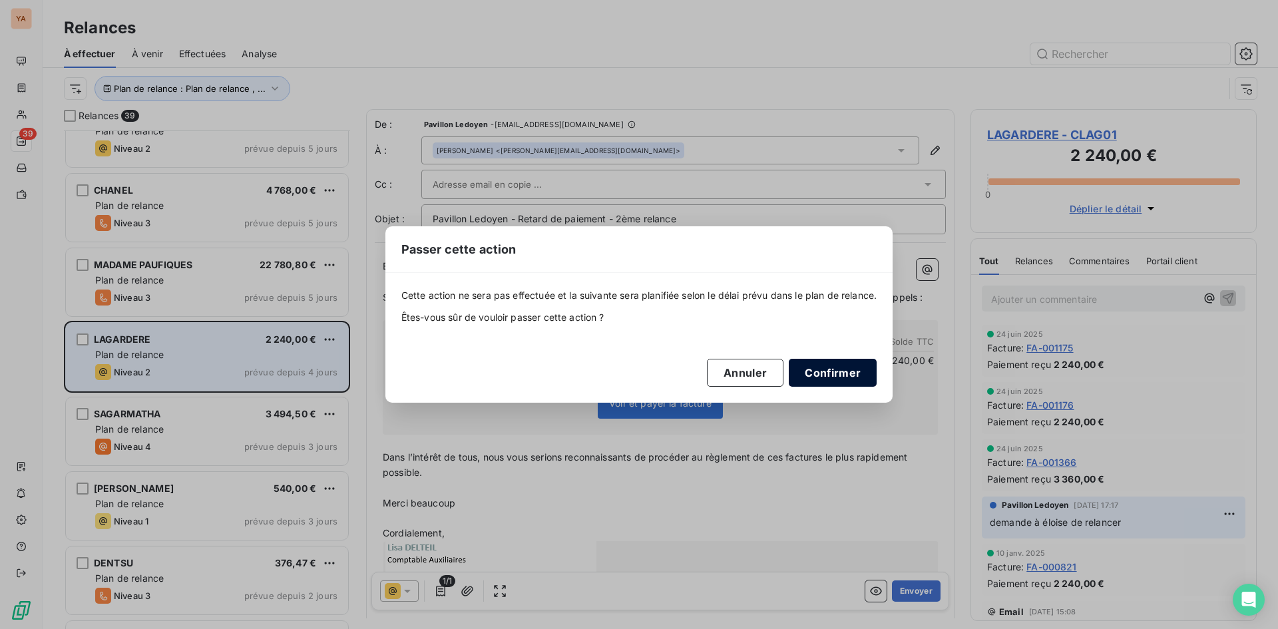
click at [831, 374] on button "Confirmer" at bounding box center [833, 373] width 88 height 28
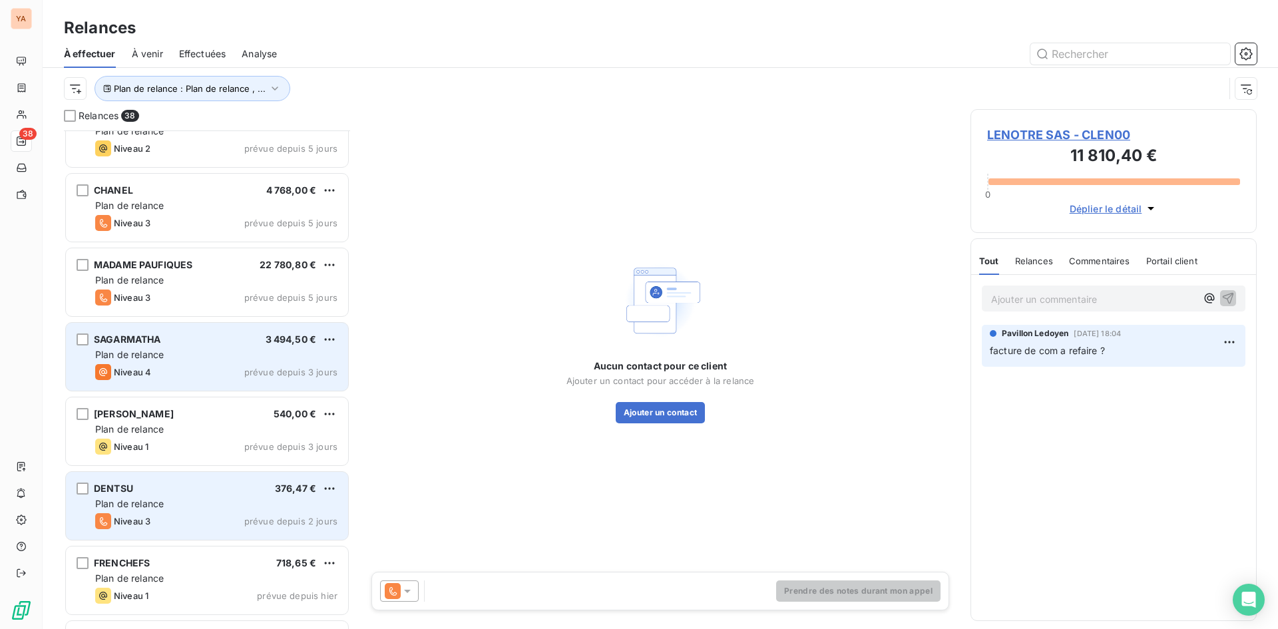
click at [215, 511] on div "DENTSU 376,47 € Plan de relance Niveau 3 prévue depuis 2 jours" at bounding box center [207, 506] width 282 height 68
